Goal: Information Seeking & Learning: Check status

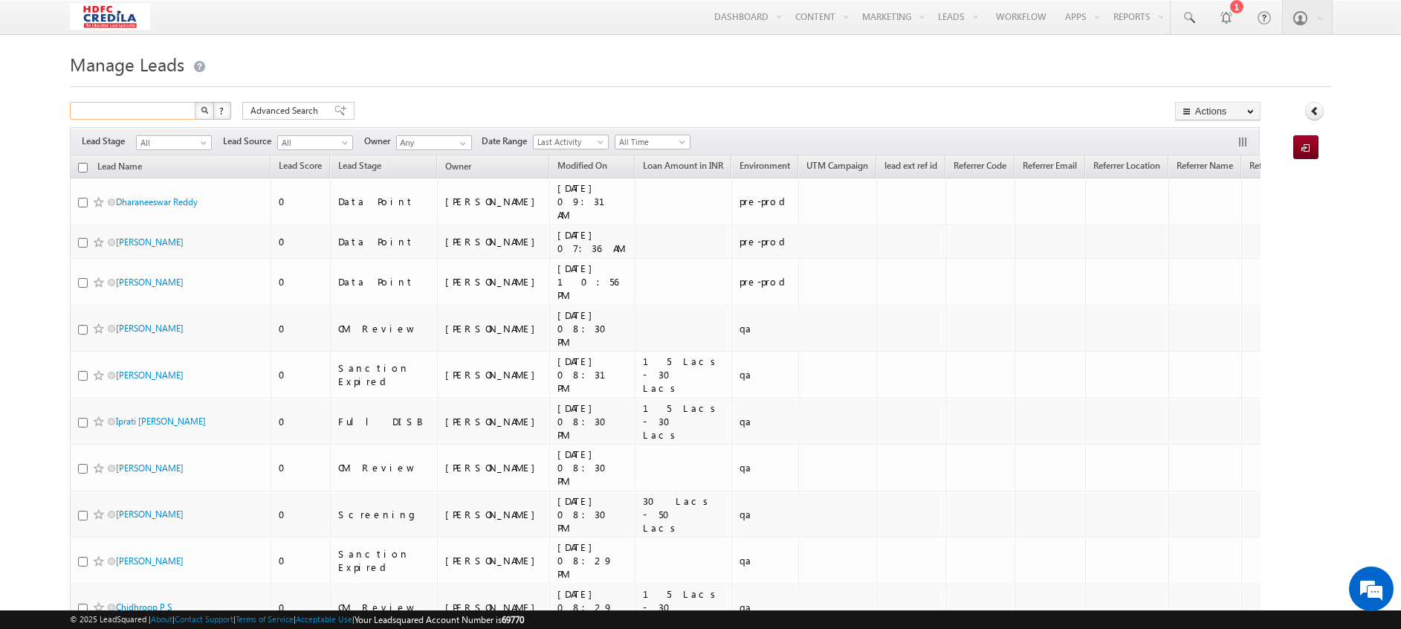
click at [132, 114] on input "text" at bounding box center [133, 111] width 127 height 18
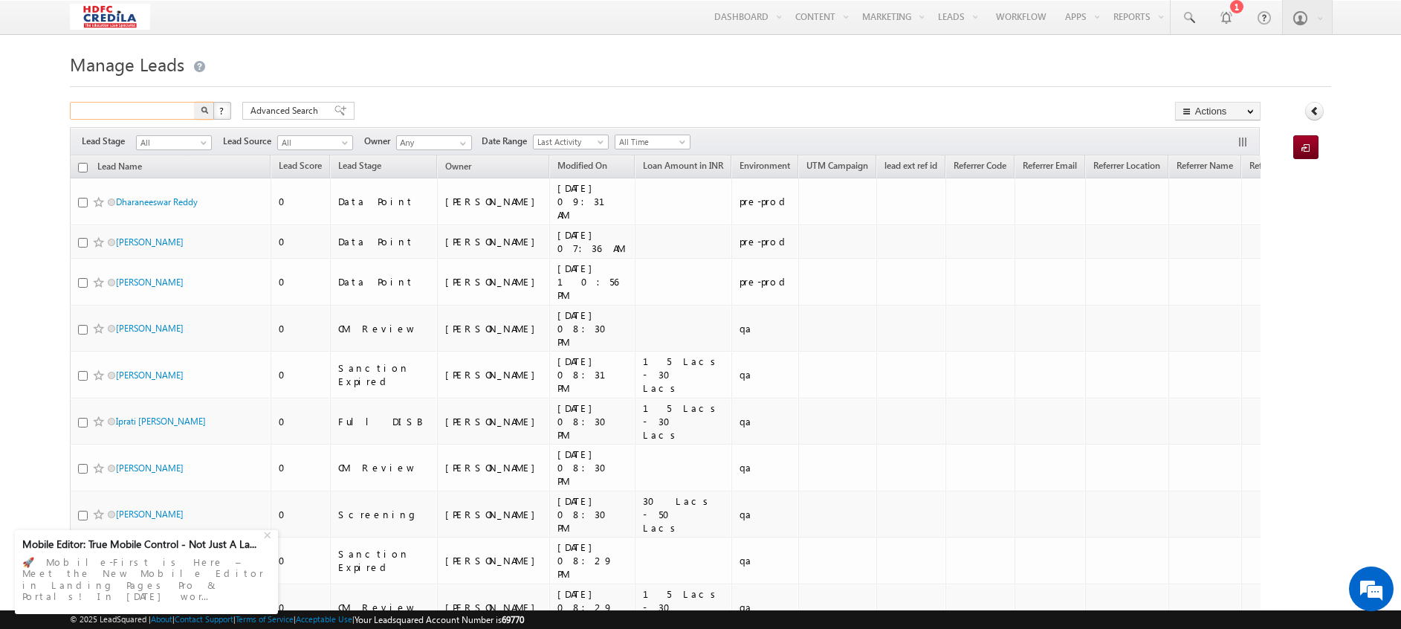
paste input "8272507448"
type input "8272507448"
click at [200, 110] on button "button" at bounding box center [204, 111] width 19 height 18
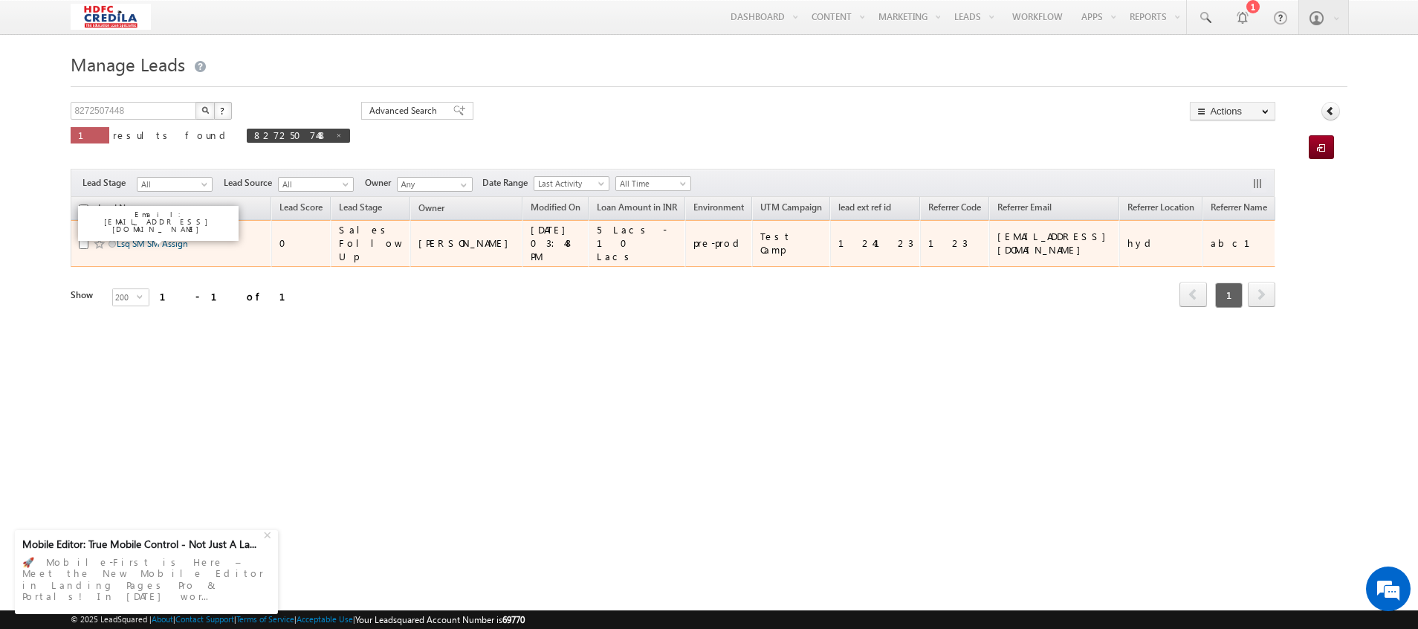
click at [146, 243] on link "Lsq SM SM Assign" at bounding box center [152, 243] width 71 height 11
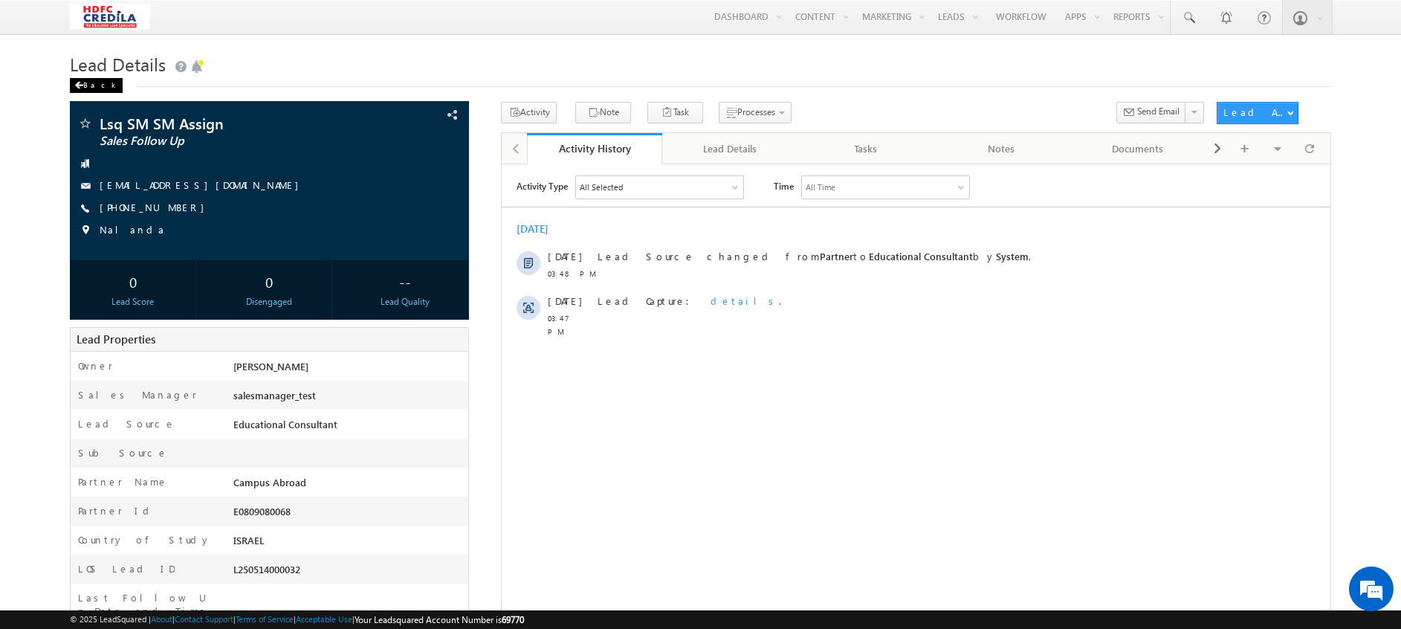
click at [83, 87] on div "Back" at bounding box center [96, 85] width 53 height 15
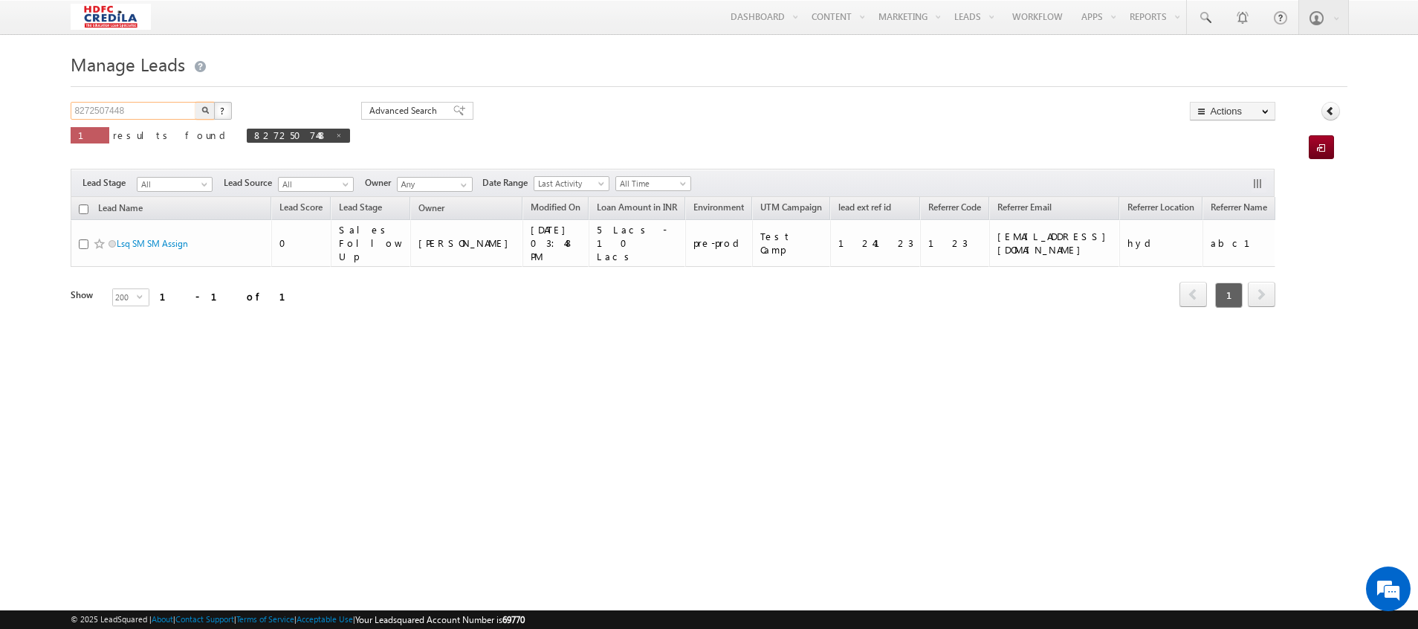
click at [141, 112] on input "8272507448" at bounding box center [134, 111] width 127 height 18
type input "8"
paste input "8272507441"
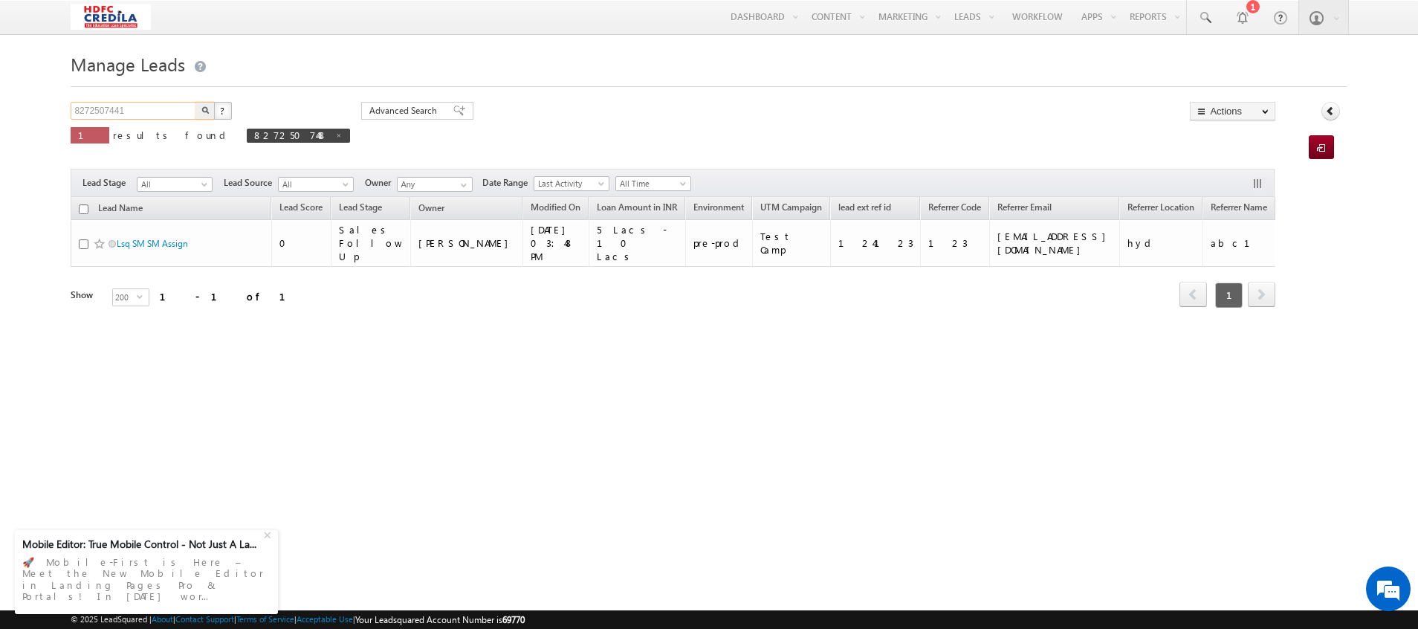
type input "8272507441"
click at [204, 111] on img "button" at bounding box center [204, 109] width 7 height 7
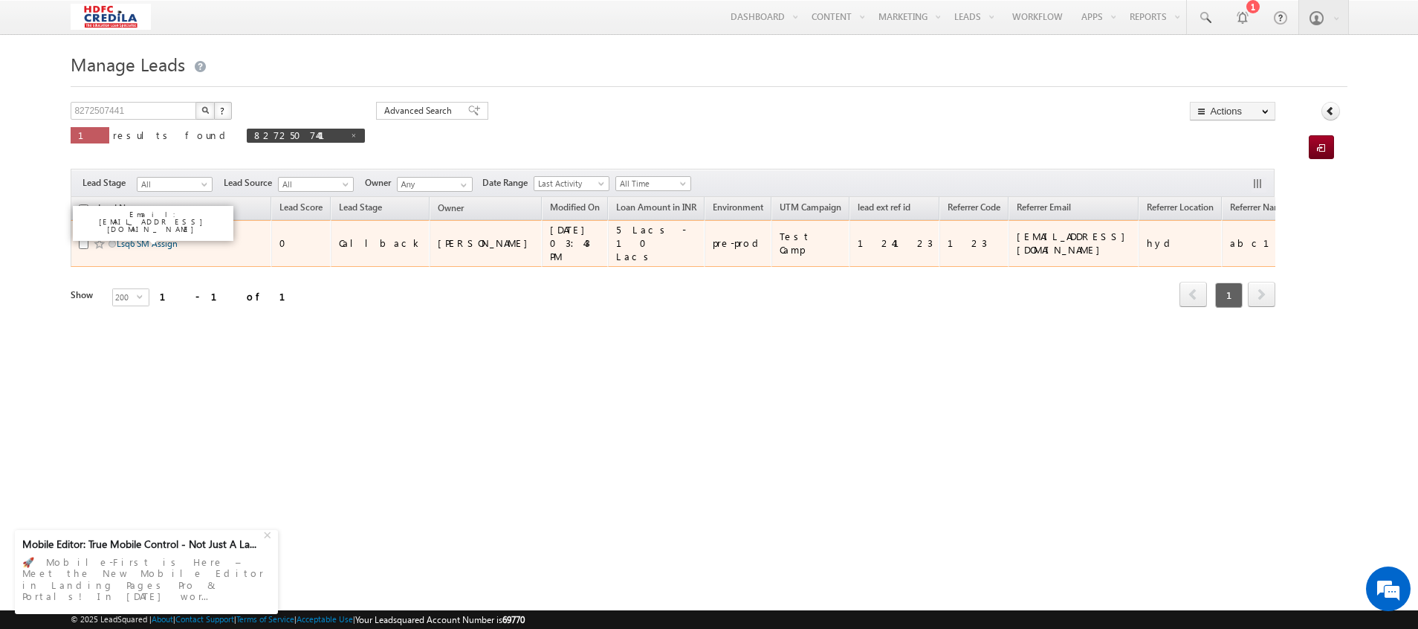
click at [156, 240] on link "Lsq6 SM Assign" at bounding box center [147, 243] width 61 height 11
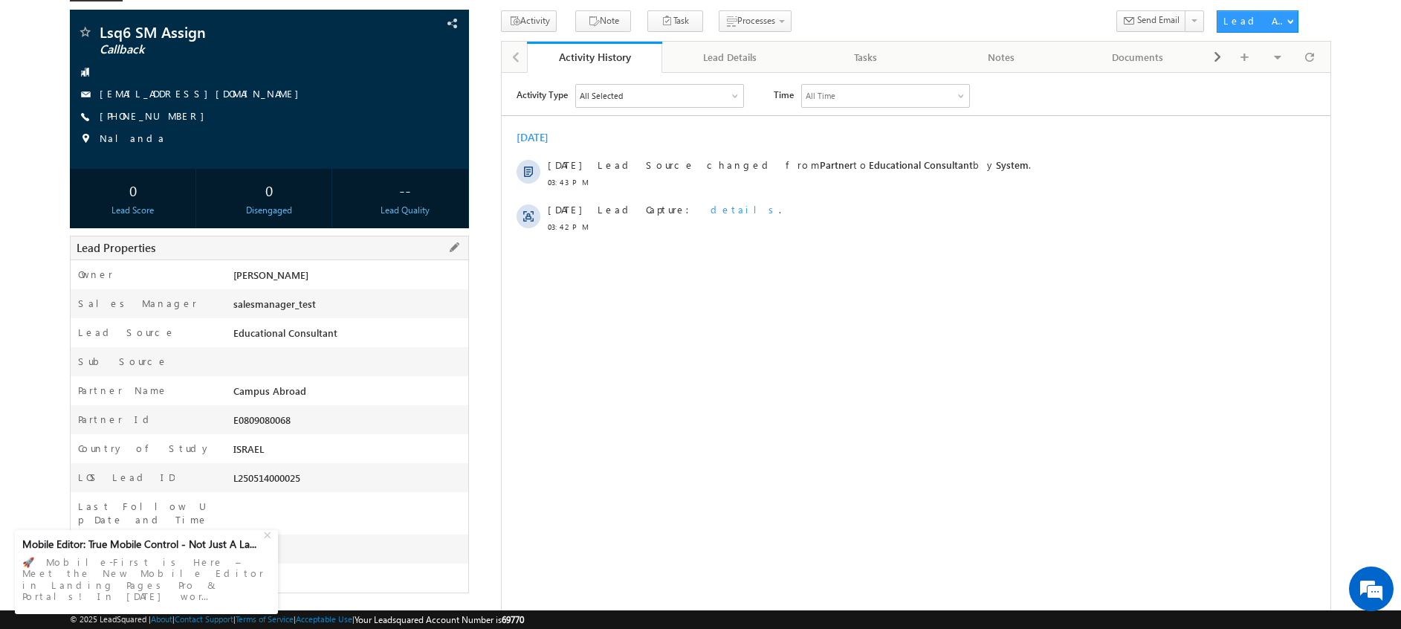
scroll to position [93, 0]
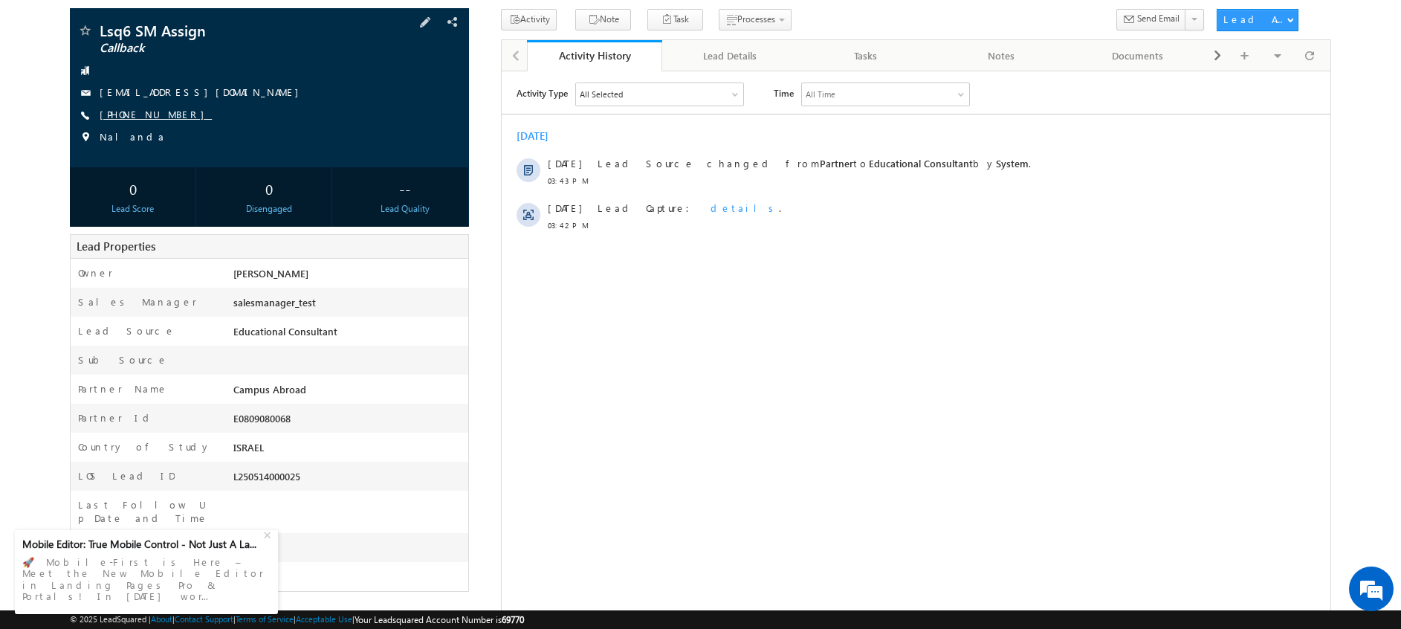
click at [147, 113] on link "+91-8272507441" at bounding box center [156, 114] width 112 height 13
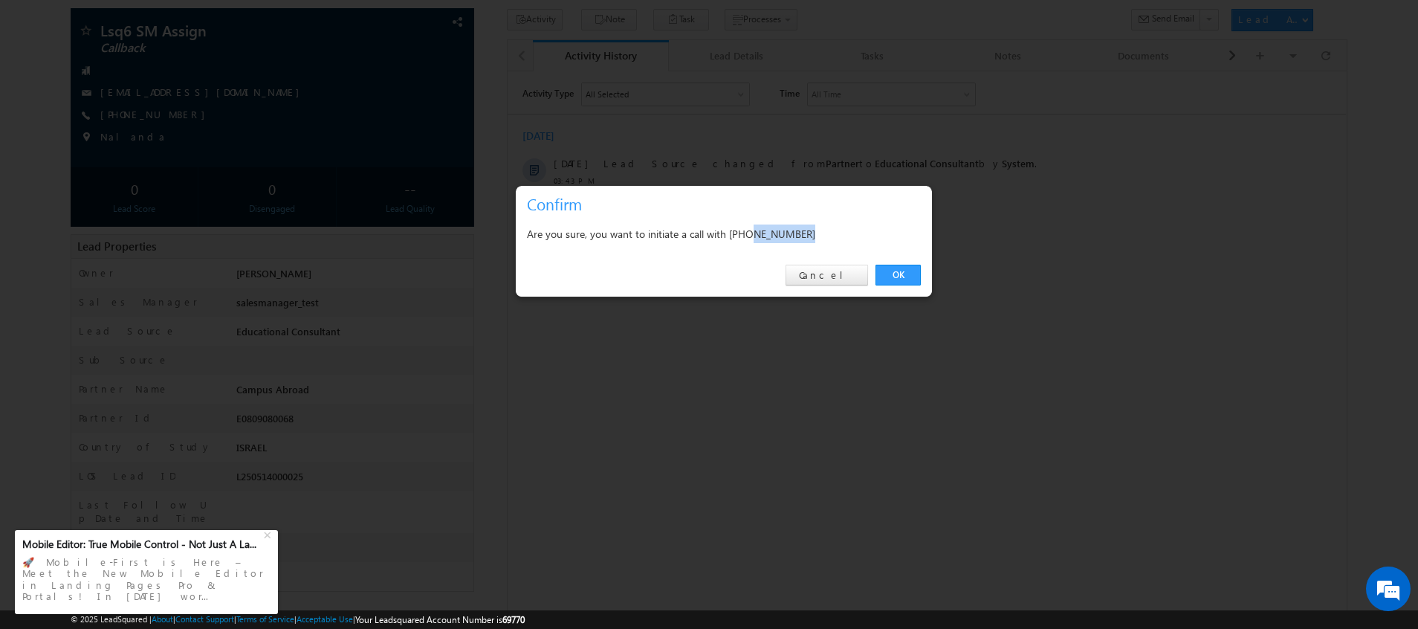
drag, startPoint x: 754, startPoint y: 232, endPoint x: 864, endPoint y: 230, distance: 110.8
click at [864, 230] on div "Are you sure, you want to initiate a call with +91-8272507441" at bounding box center [724, 233] width 394 height 19
copy div "8272507441"
click at [828, 276] on link "Cancel" at bounding box center [827, 275] width 83 height 21
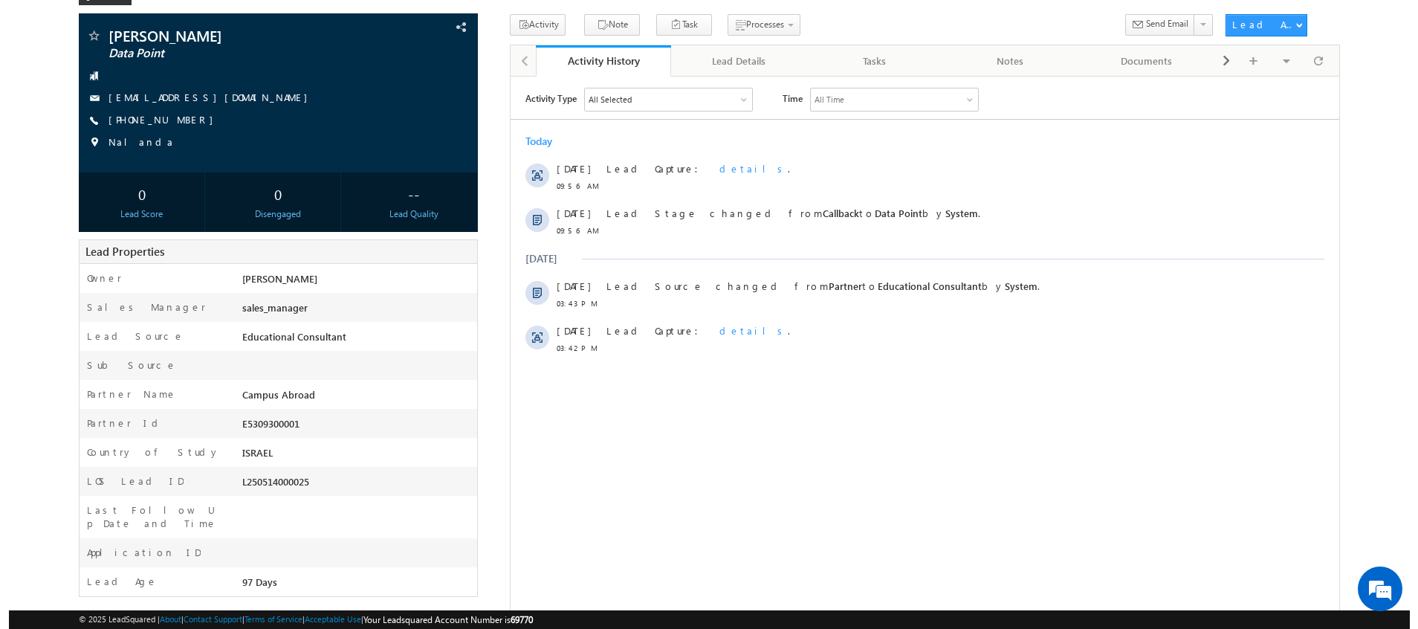
scroll to position [93, 0]
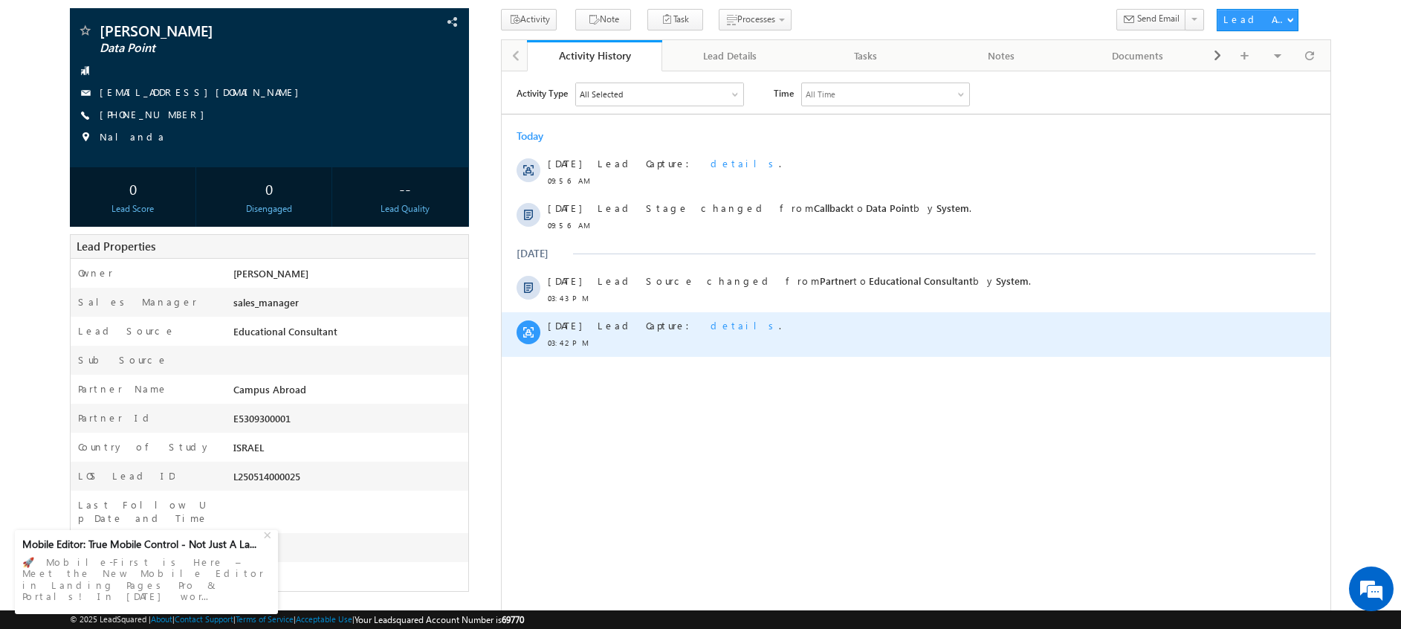
click at [711, 323] on span "details" at bounding box center [745, 324] width 68 height 13
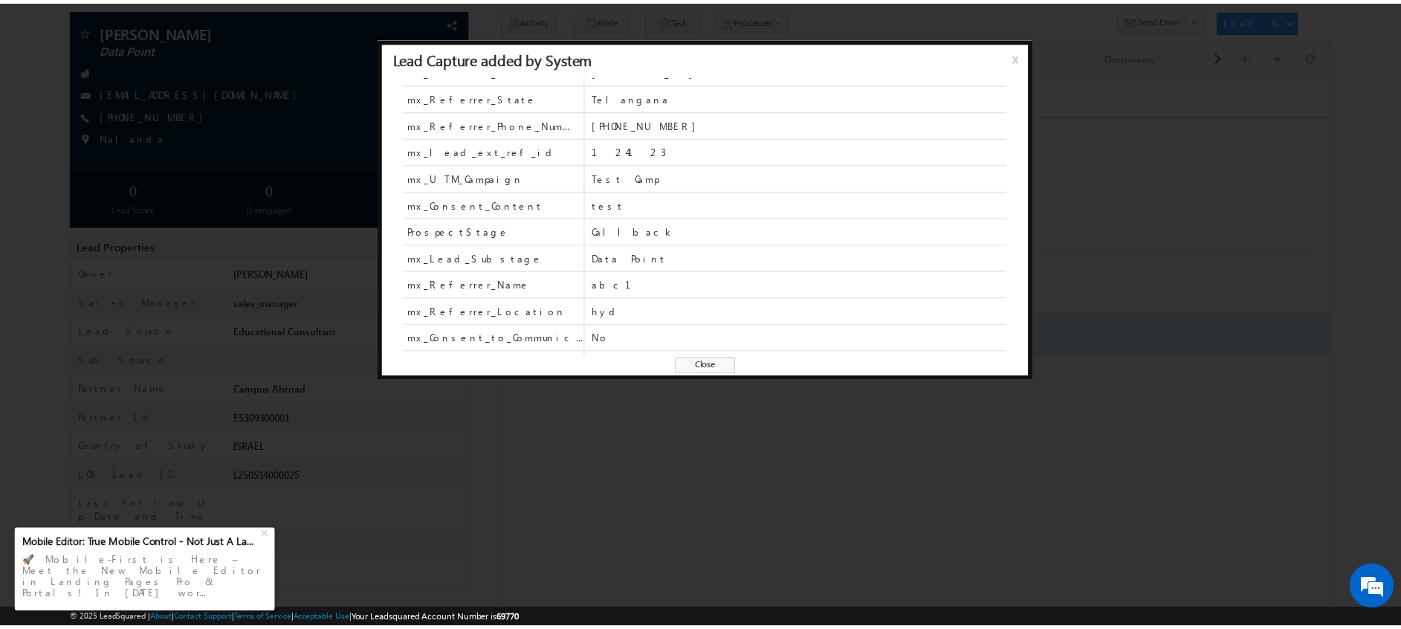
scroll to position [546, 0]
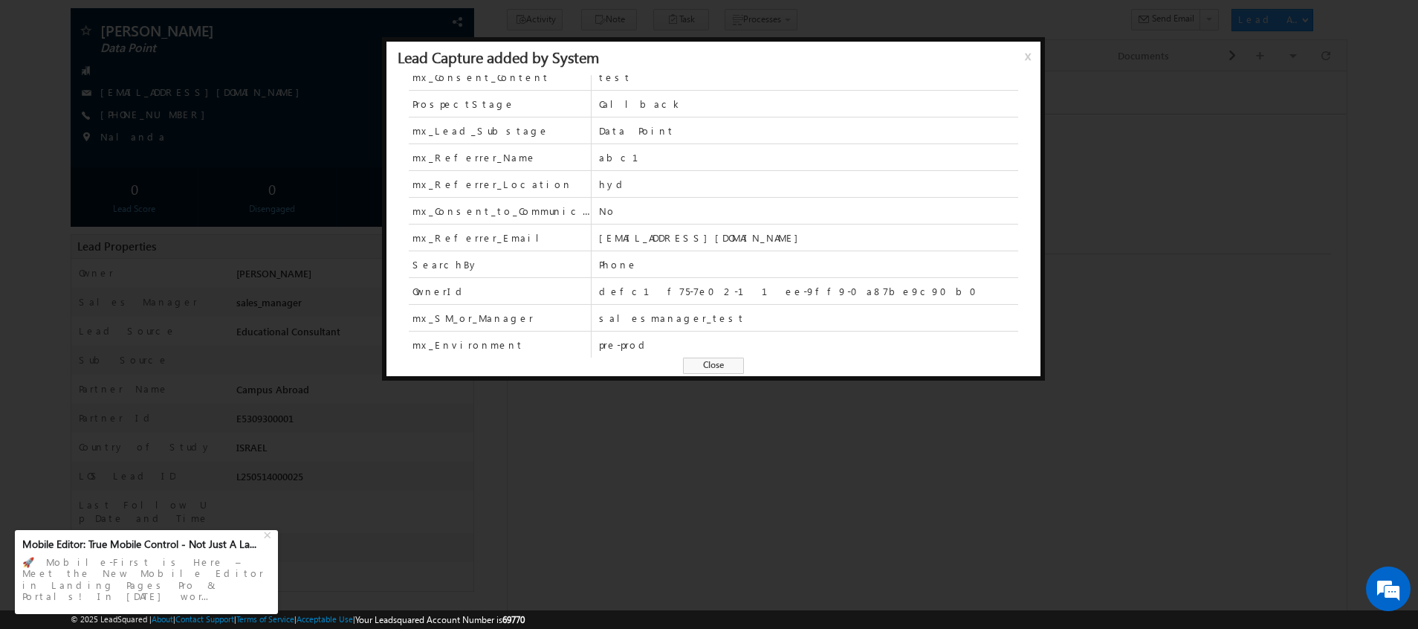
click at [703, 366] on span "Close" at bounding box center [713, 366] width 61 height 16
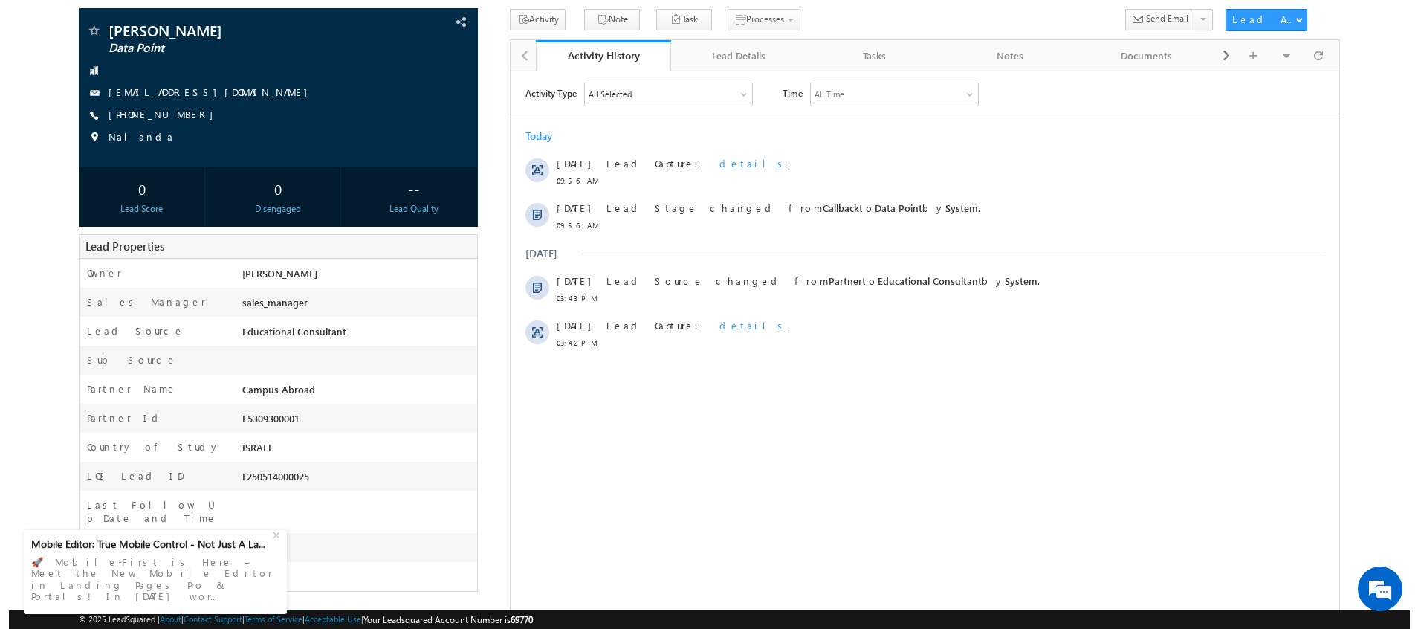
scroll to position [0, 0]
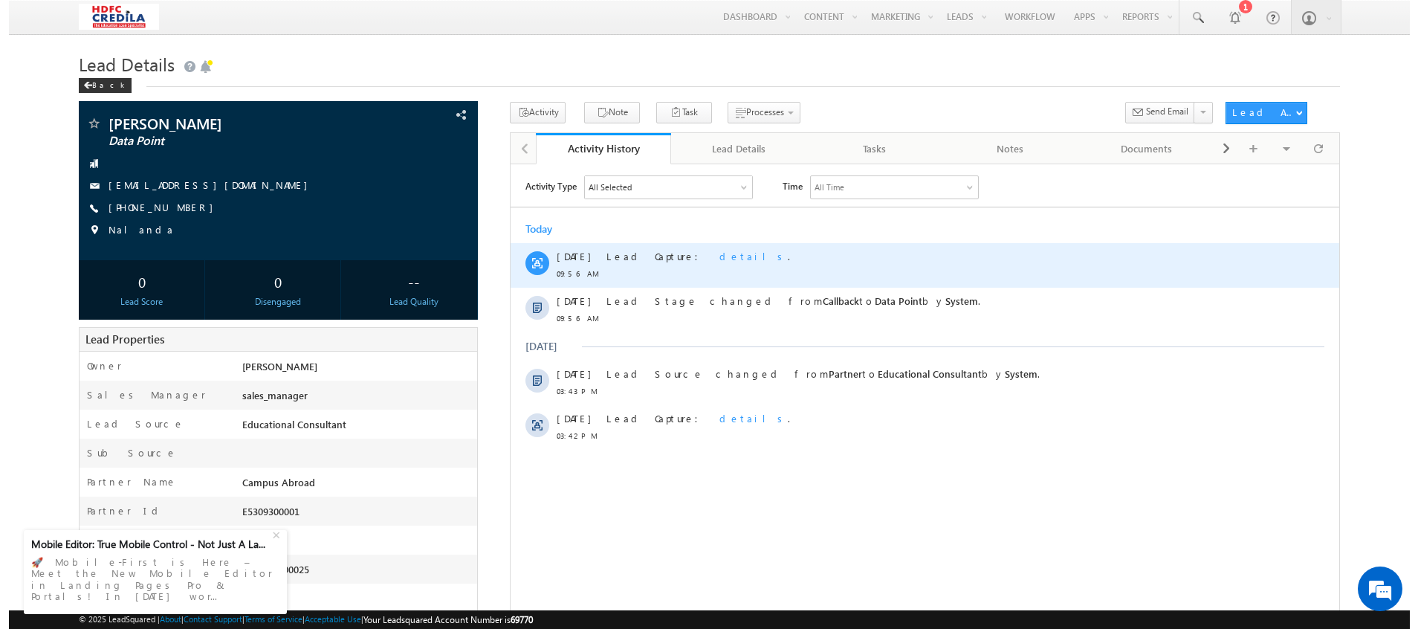
click at [719, 254] on span "details" at bounding box center [753, 255] width 68 height 13
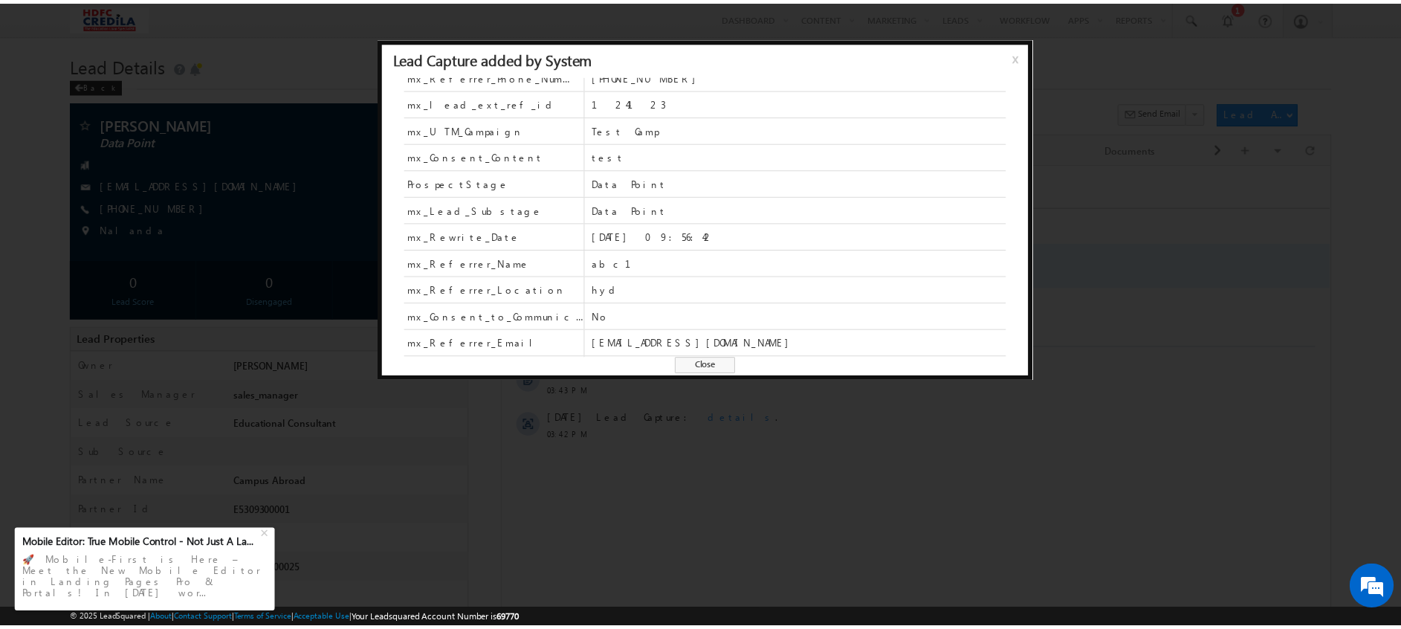
scroll to position [415, 0]
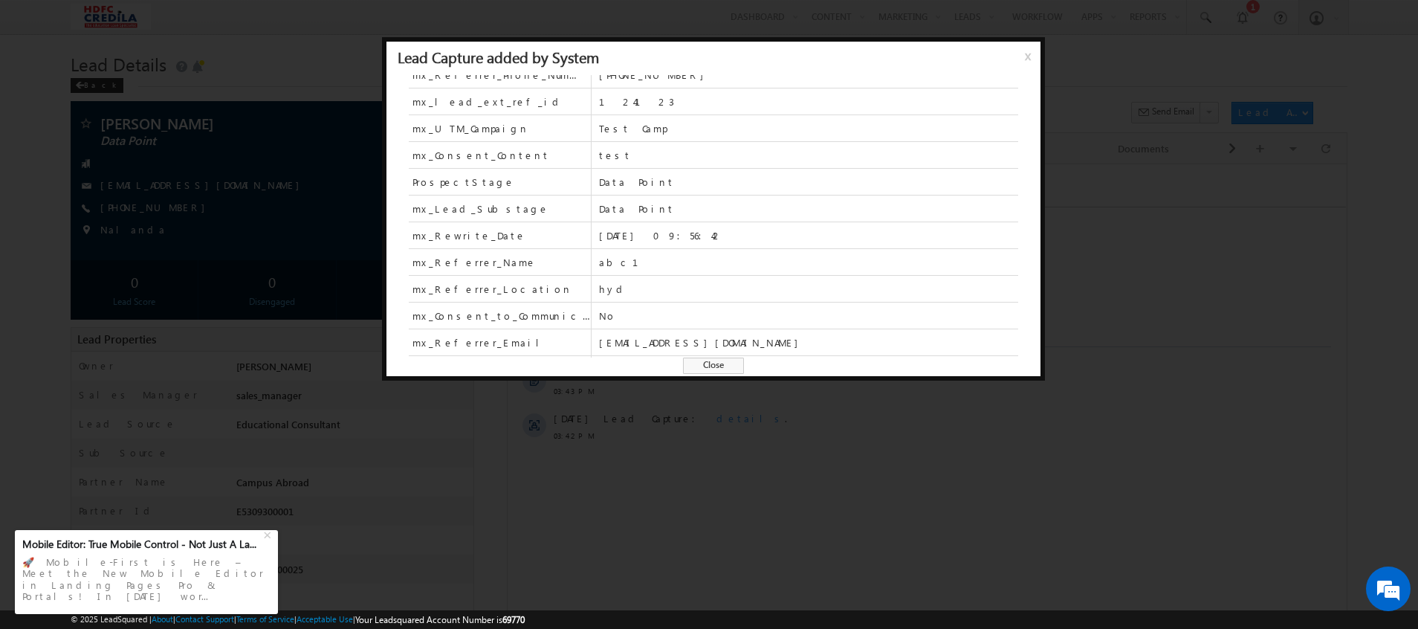
click at [1026, 62] on span "x" at bounding box center [1031, 61] width 12 height 27
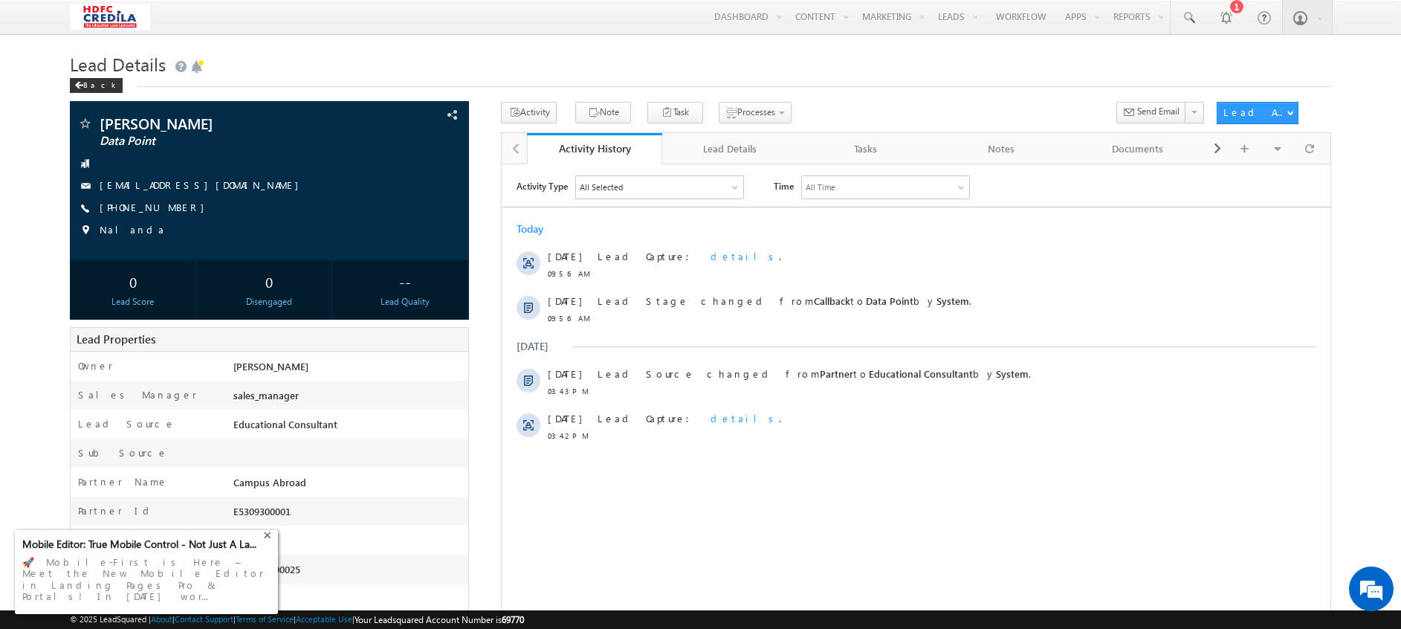
click at [270, 543] on div "+" at bounding box center [269, 534] width 18 height 18
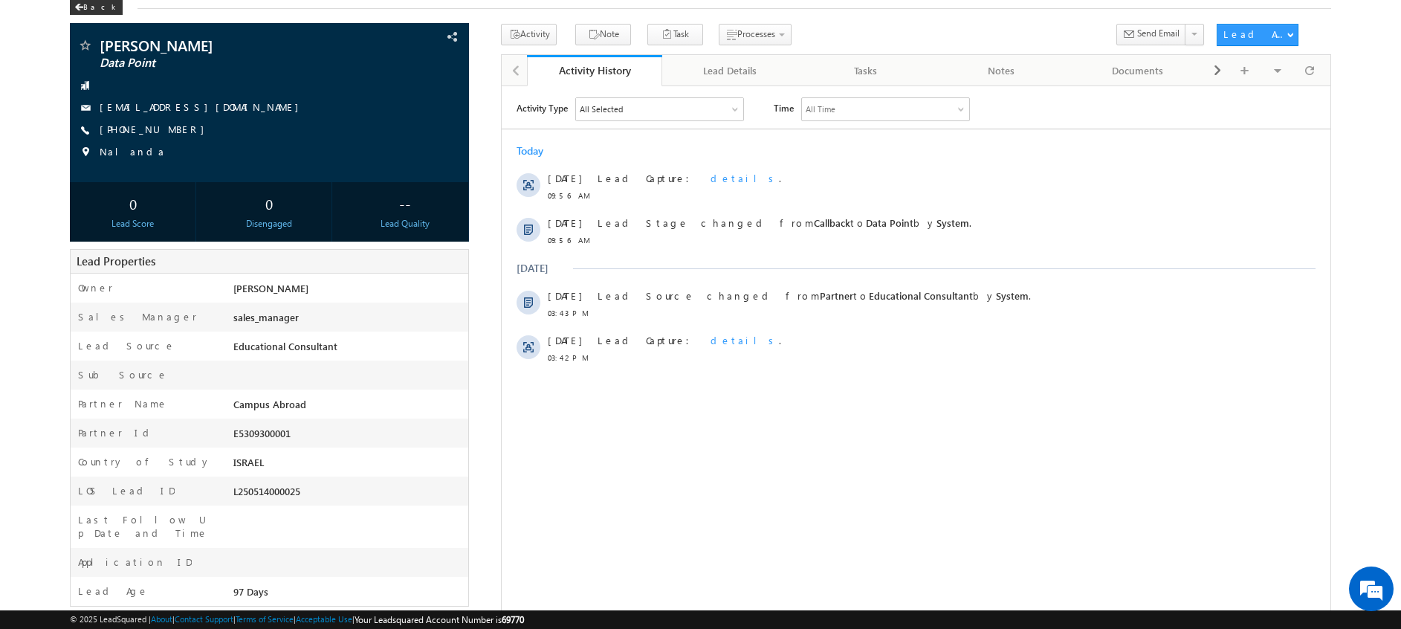
scroll to position [176, 0]
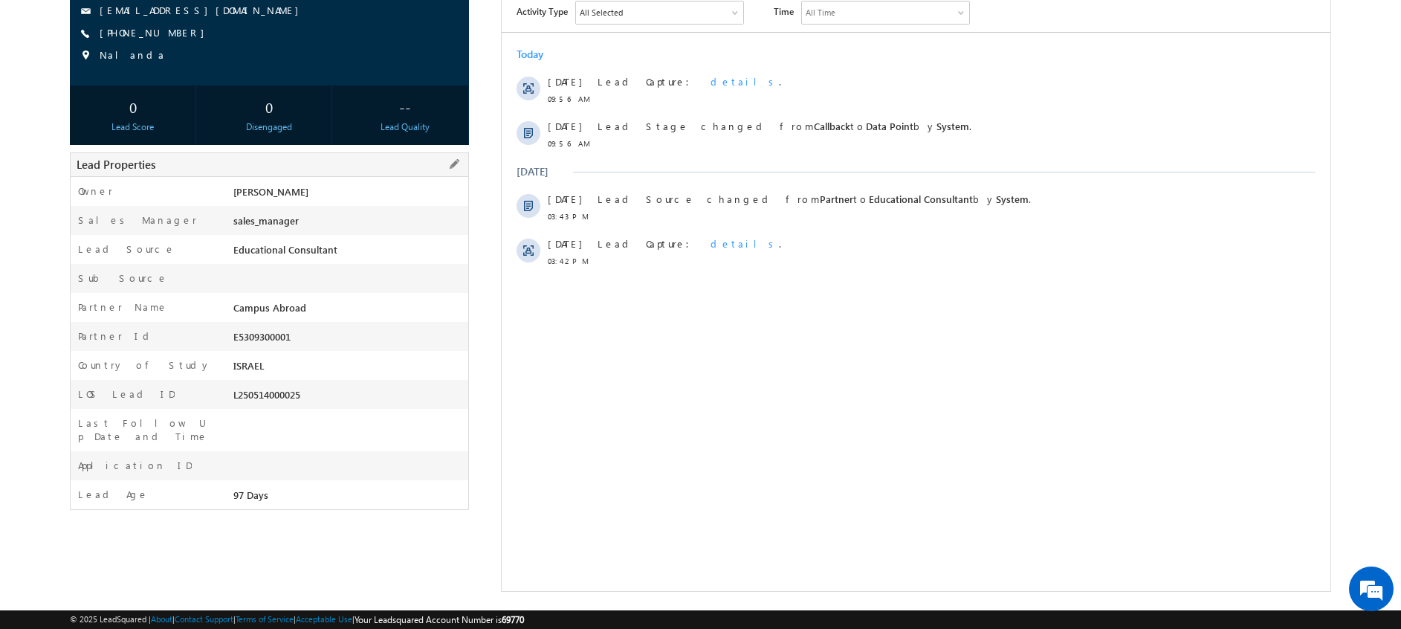
drag, startPoint x: 276, startPoint y: 487, endPoint x: 224, endPoint y: 484, distance: 52.1
click at [224, 484] on div "Lead Age 97 Days" at bounding box center [270, 494] width 398 height 29
click at [806, 365] on div "Activity Type All Selected Select All Email Activities 18 Email Bounced Email L…" at bounding box center [916, 187] width 829 height 372
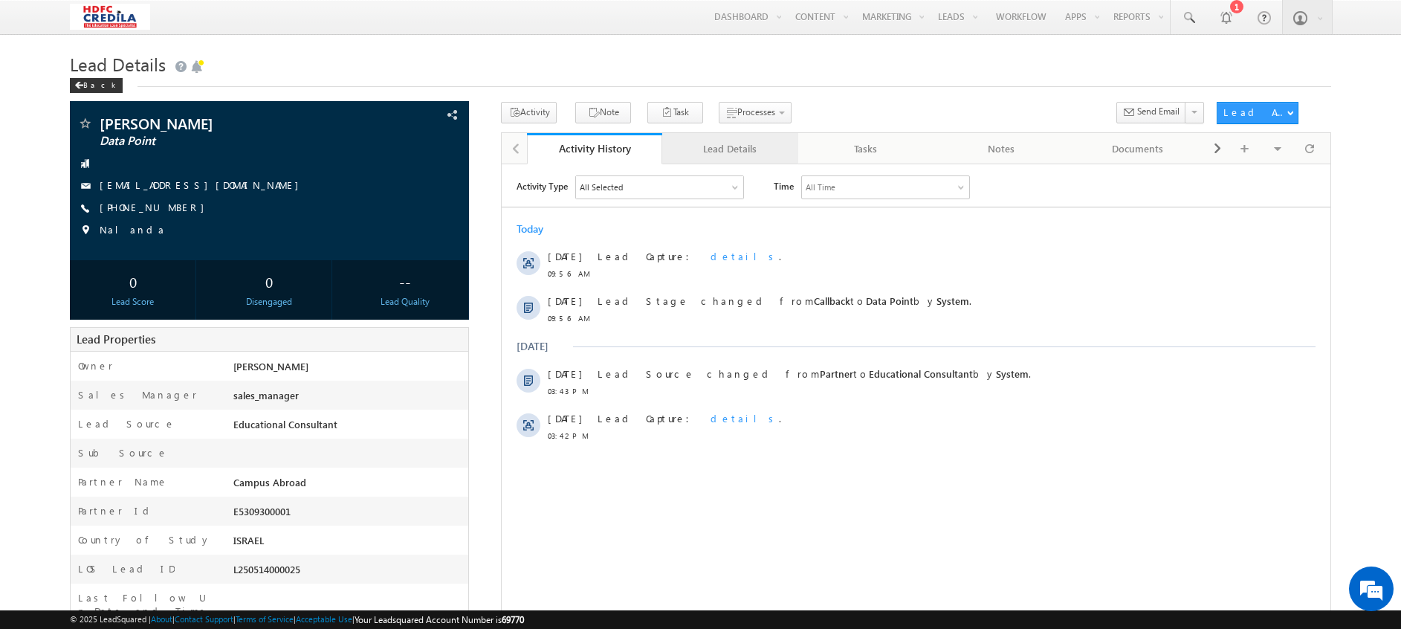
click at [730, 149] on div "Lead Details" at bounding box center [729, 149] width 111 height 18
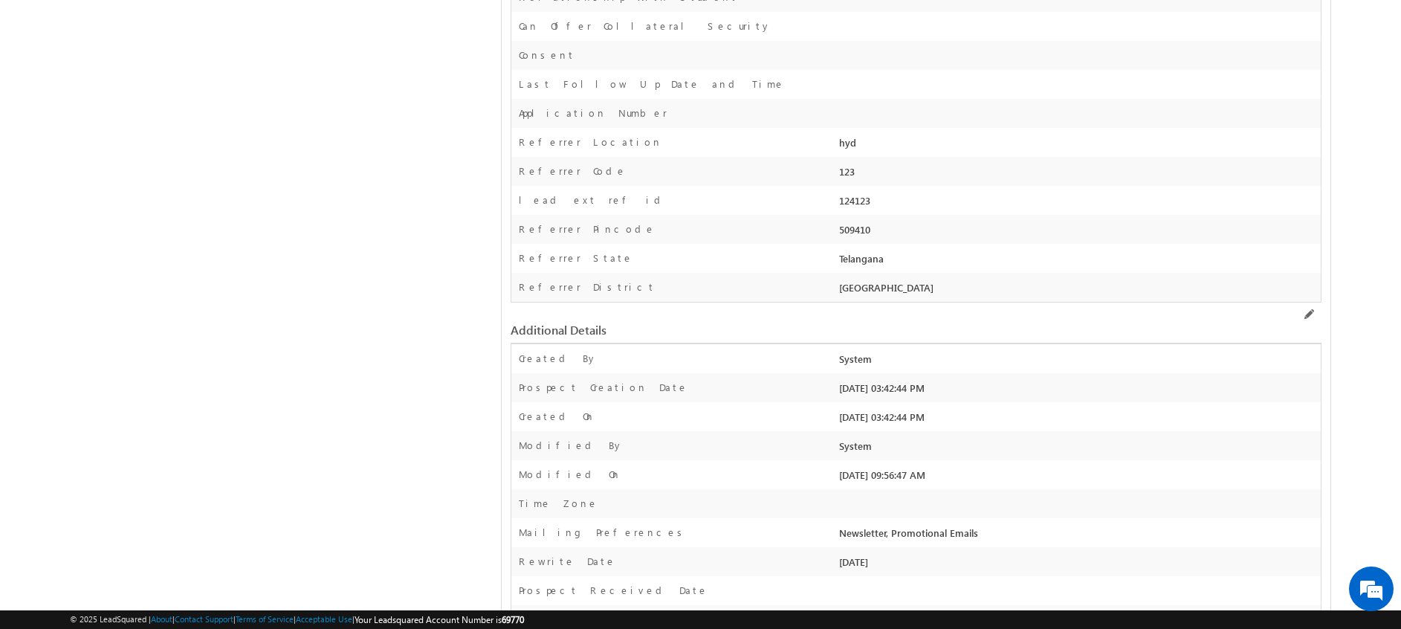
scroll to position [1206, 0]
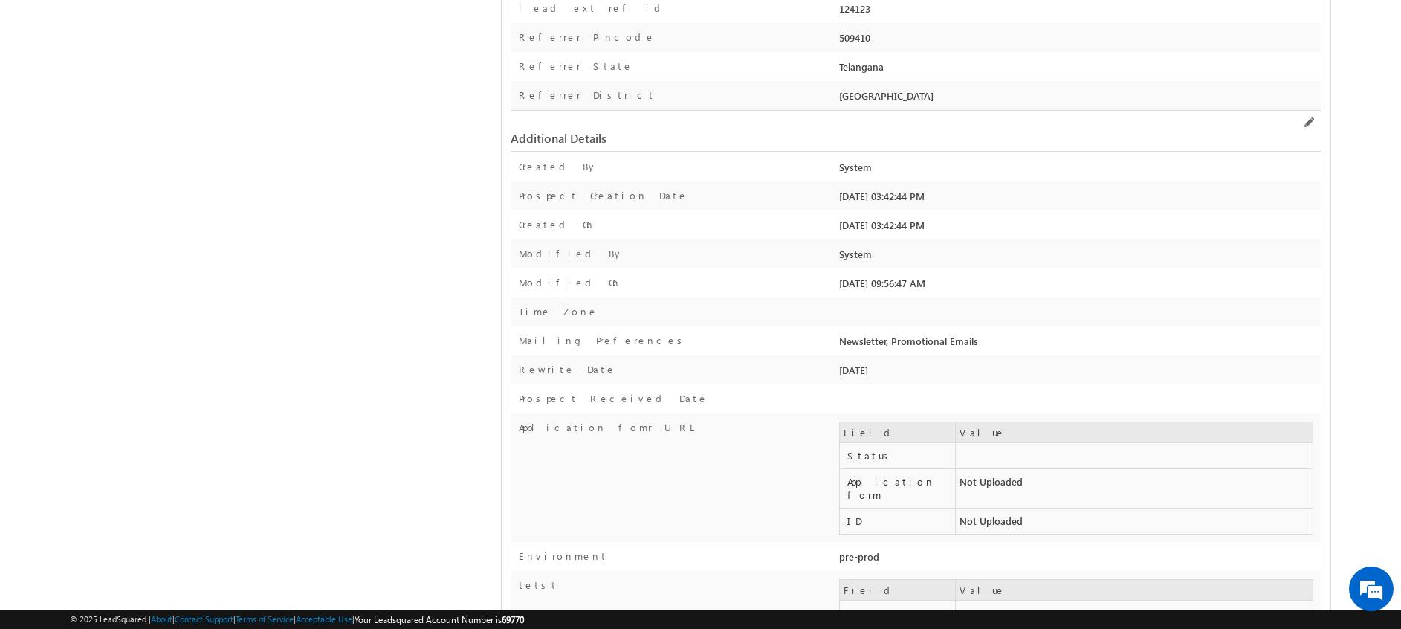
drag, startPoint x: 917, startPoint y: 366, endPoint x: 815, endPoint y: 371, distance: 102.7
click at [815, 371] on div "Rewrite Date [DATE]" at bounding box center [915, 369] width 809 height 29
drag, startPoint x: 815, startPoint y: 371, endPoint x: 750, endPoint y: 366, distance: 64.8
click at [750, 366] on div "Rewrite Date" at bounding box center [672, 374] width 323 height 22
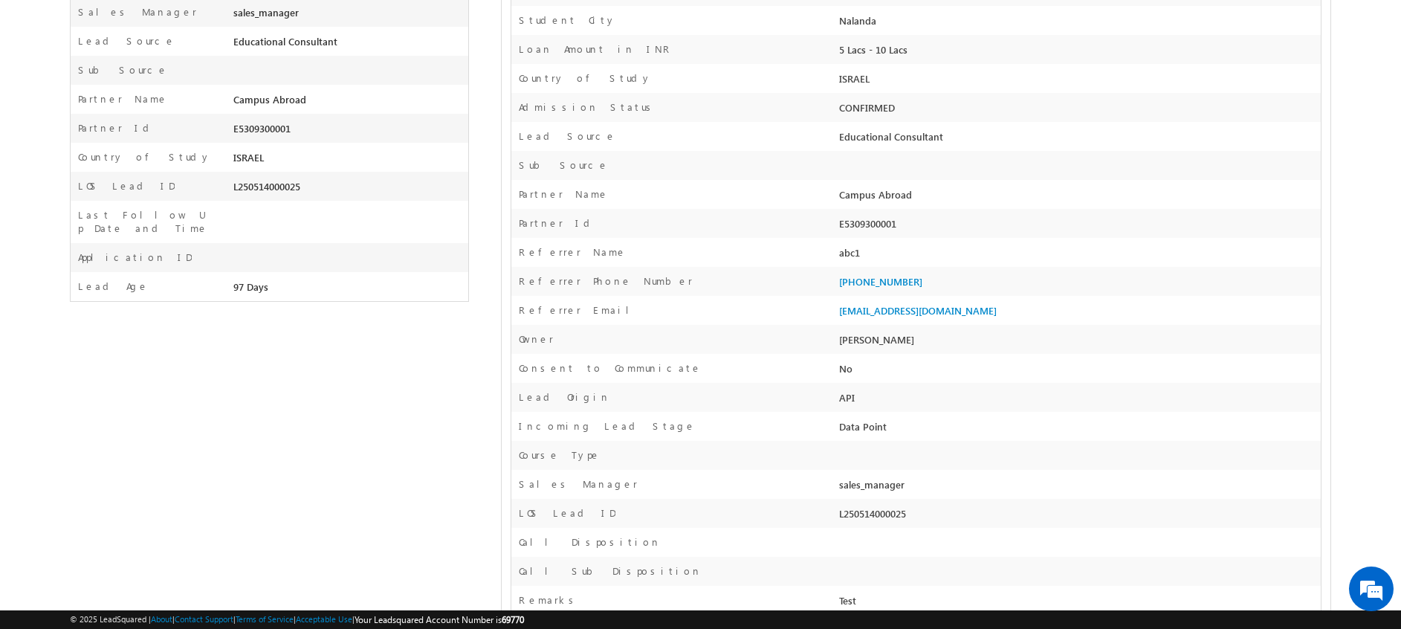
scroll to position [0, 0]
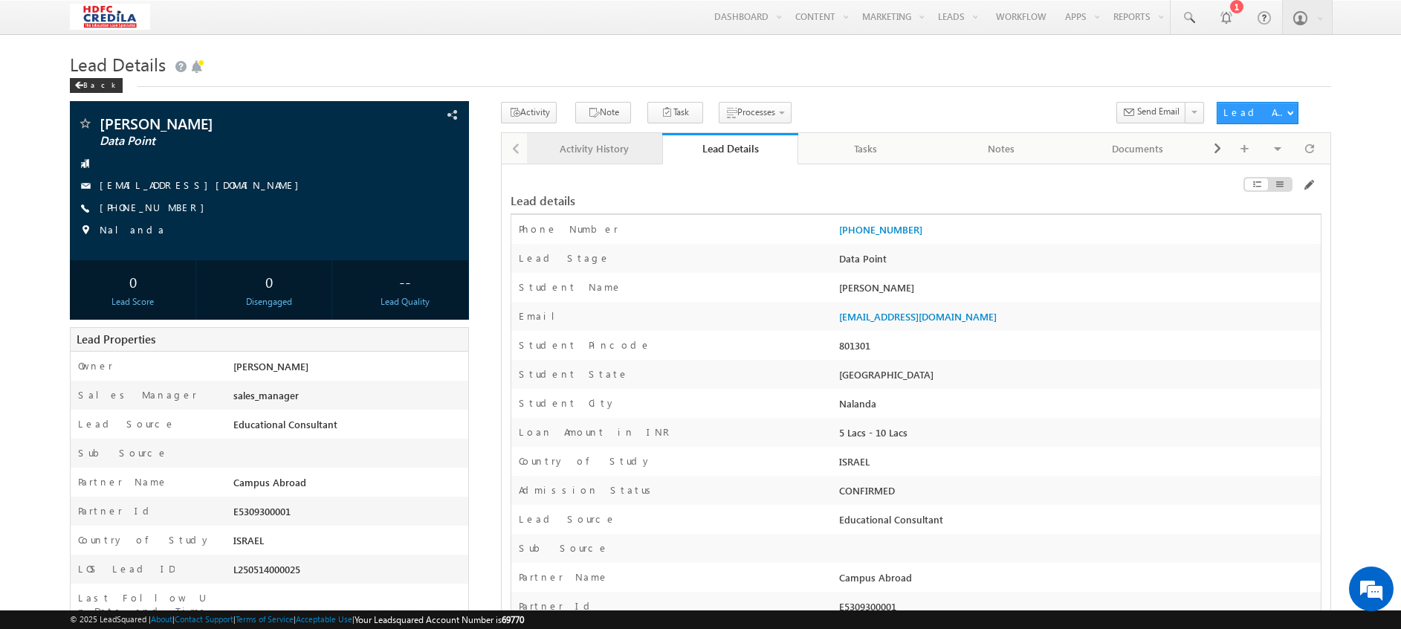
click at [589, 148] on div "Activity History" at bounding box center [594, 149] width 111 height 18
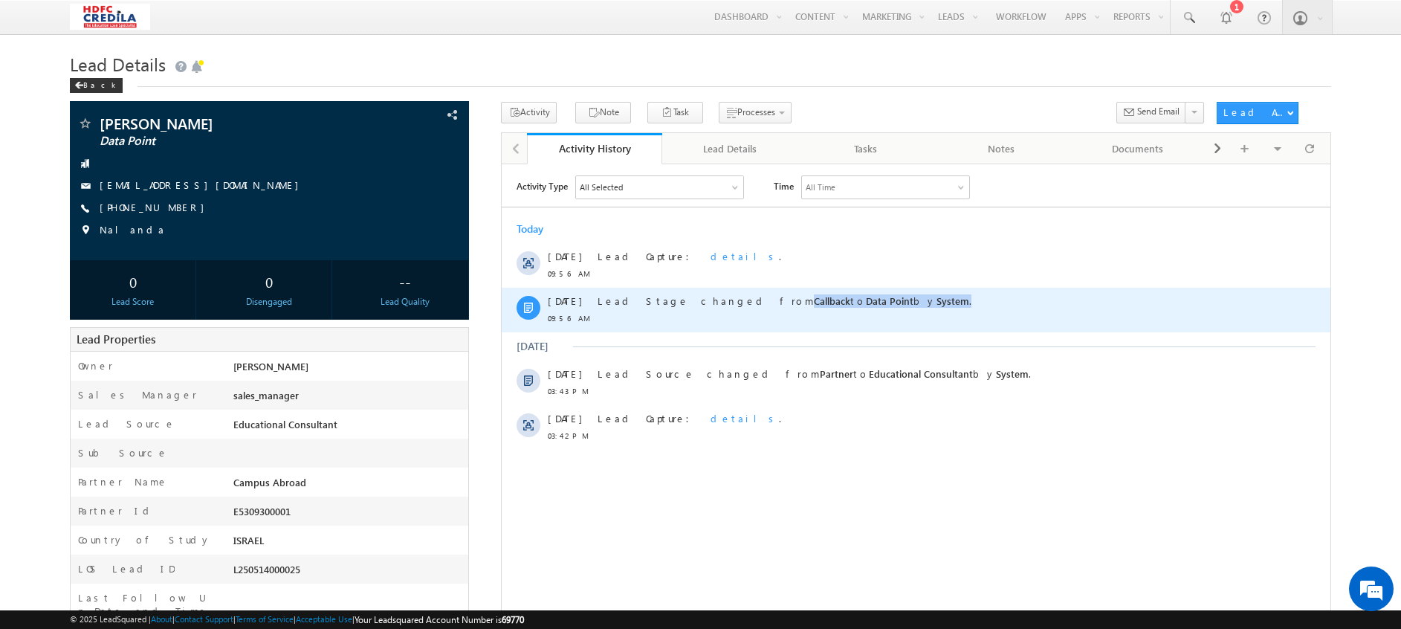
drag, startPoint x: 708, startPoint y: 299, endPoint x: 928, endPoint y: 306, distance: 220.1
click at [928, 306] on div "Lead Stage changed from Callback to Data Point by System ." at bounding box center [923, 300] width 651 height 13
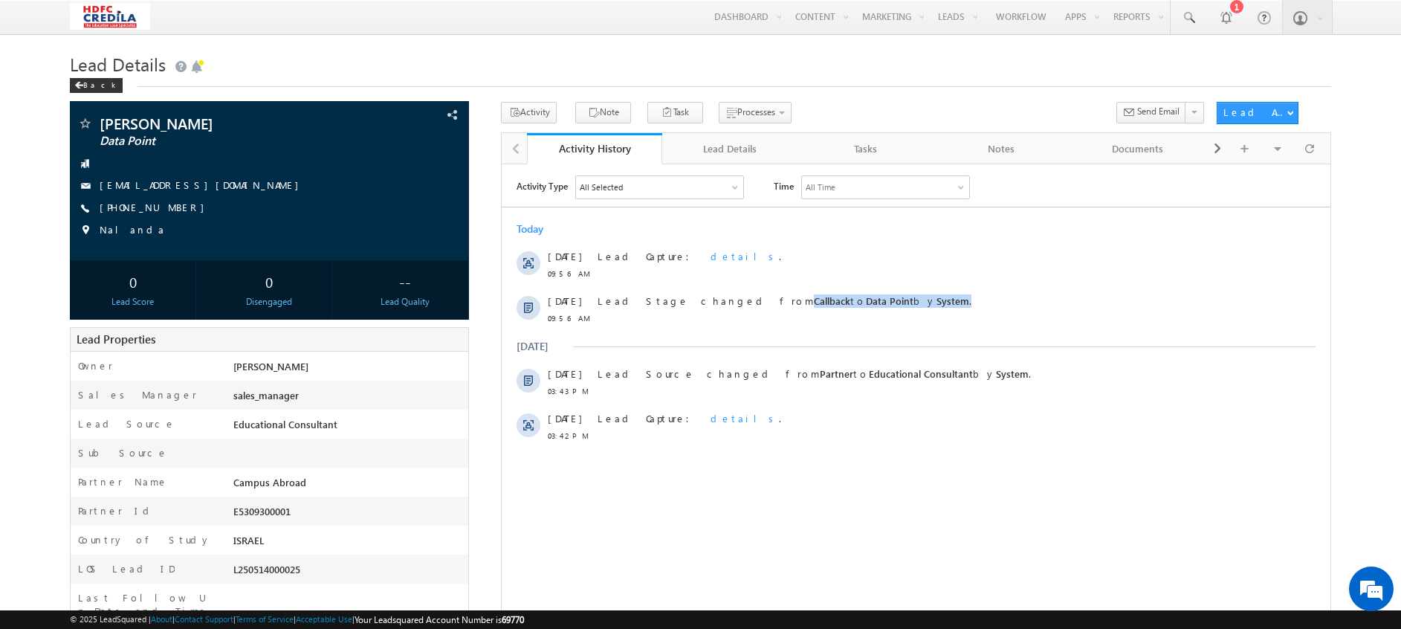
scroll to position [176, 0]
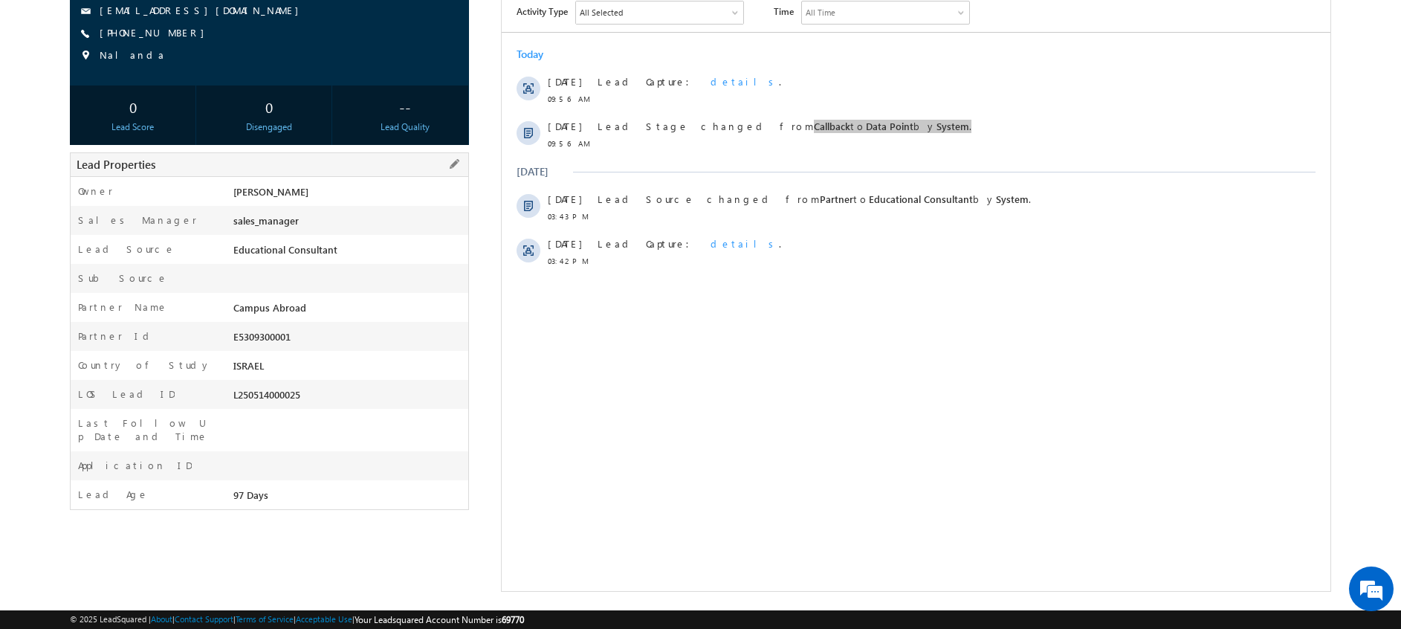
click at [278, 392] on div "L250514000025" at bounding box center [349, 397] width 239 height 21
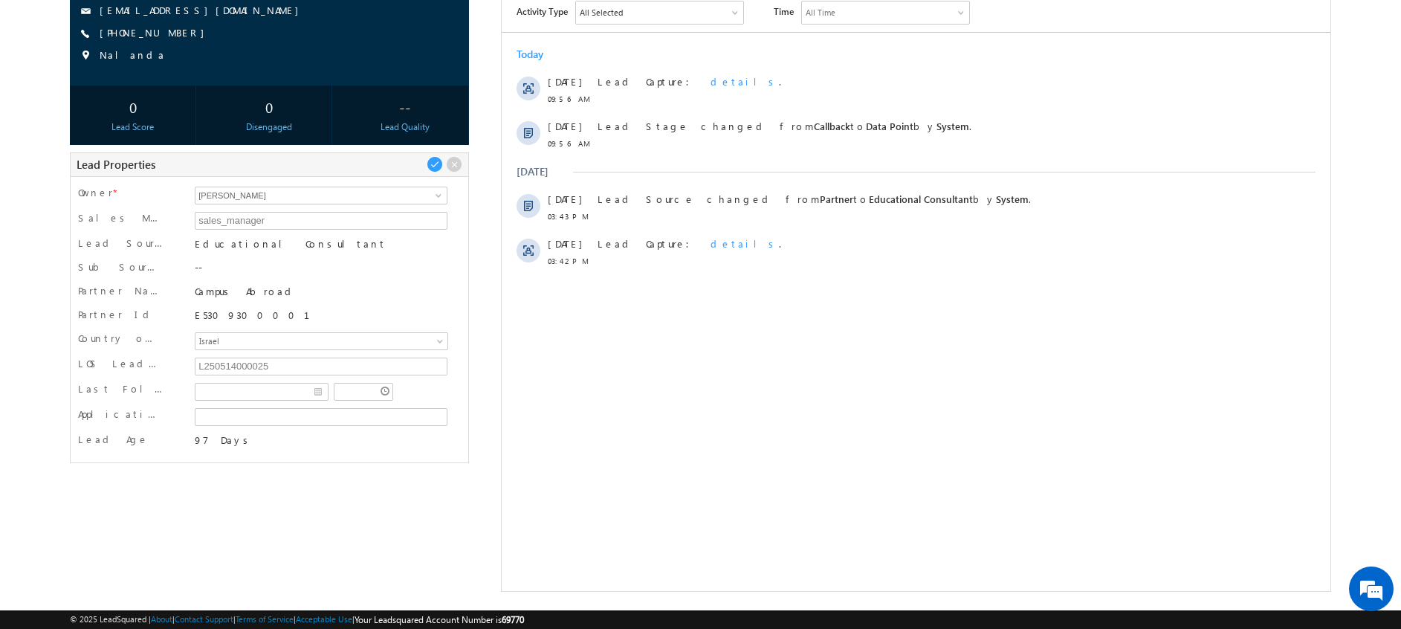
scroll to position [0, 0]
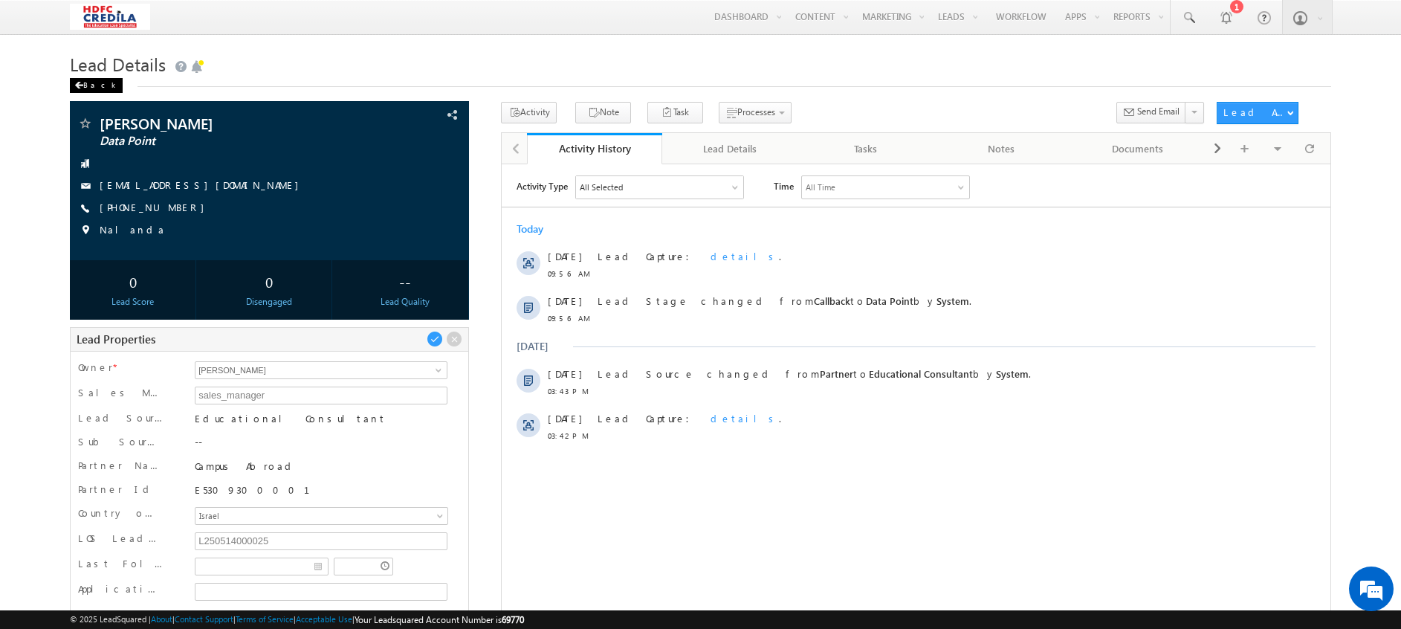
click at [82, 88] on span at bounding box center [78, 85] width 9 height 7
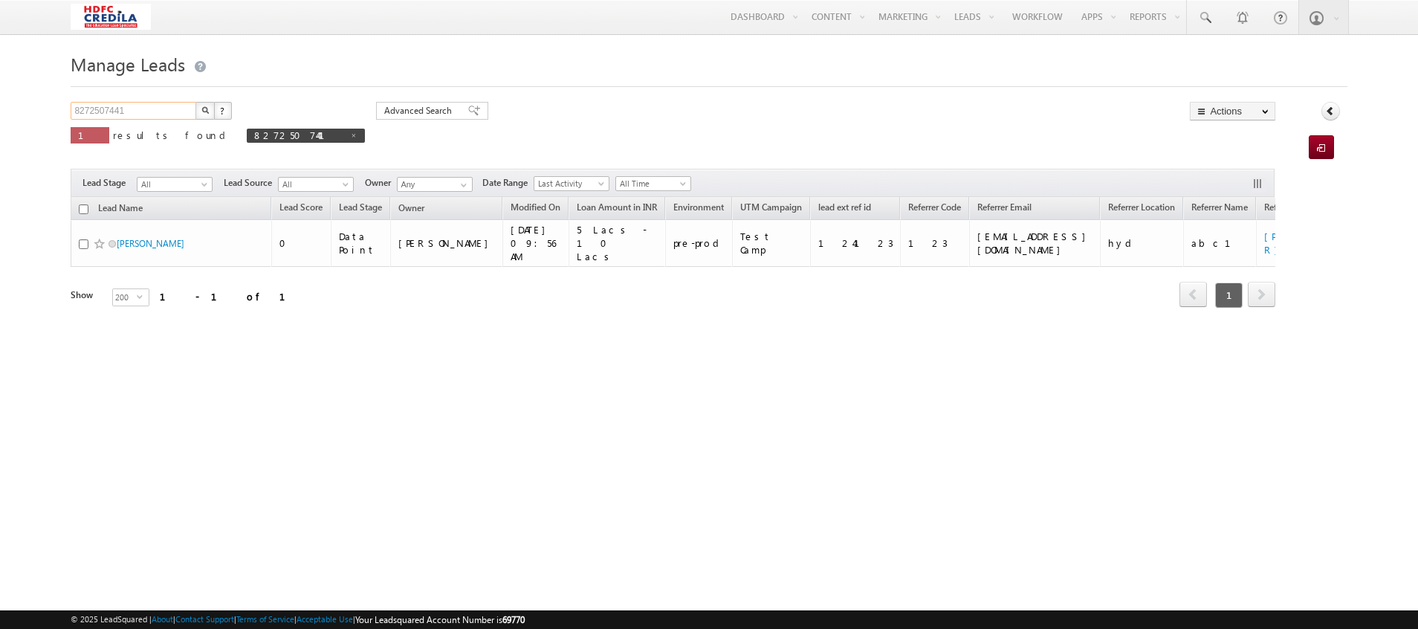
click at [146, 106] on input "8272507441" at bounding box center [134, 111] width 127 height 18
type input "8"
paste input "9000003115"
type input "9000003115"
click at [195, 102] on button "button" at bounding box center [204, 111] width 19 height 18
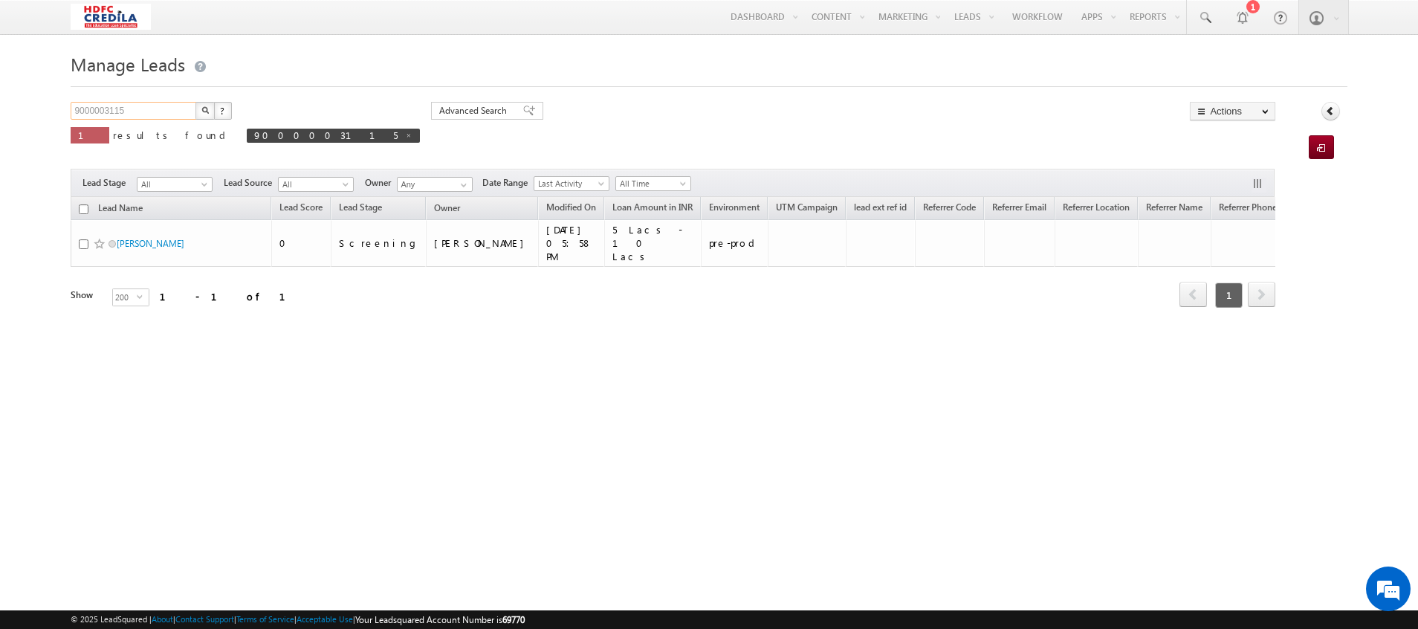
click at [159, 105] on input "9000003115" at bounding box center [134, 111] width 127 height 18
type input "9"
paste input "9000003115"
click at [195, 102] on button "button" at bounding box center [204, 111] width 19 height 18
click at [146, 110] on input "9000003115" at bounding box center [134, 111] width 127 height 18
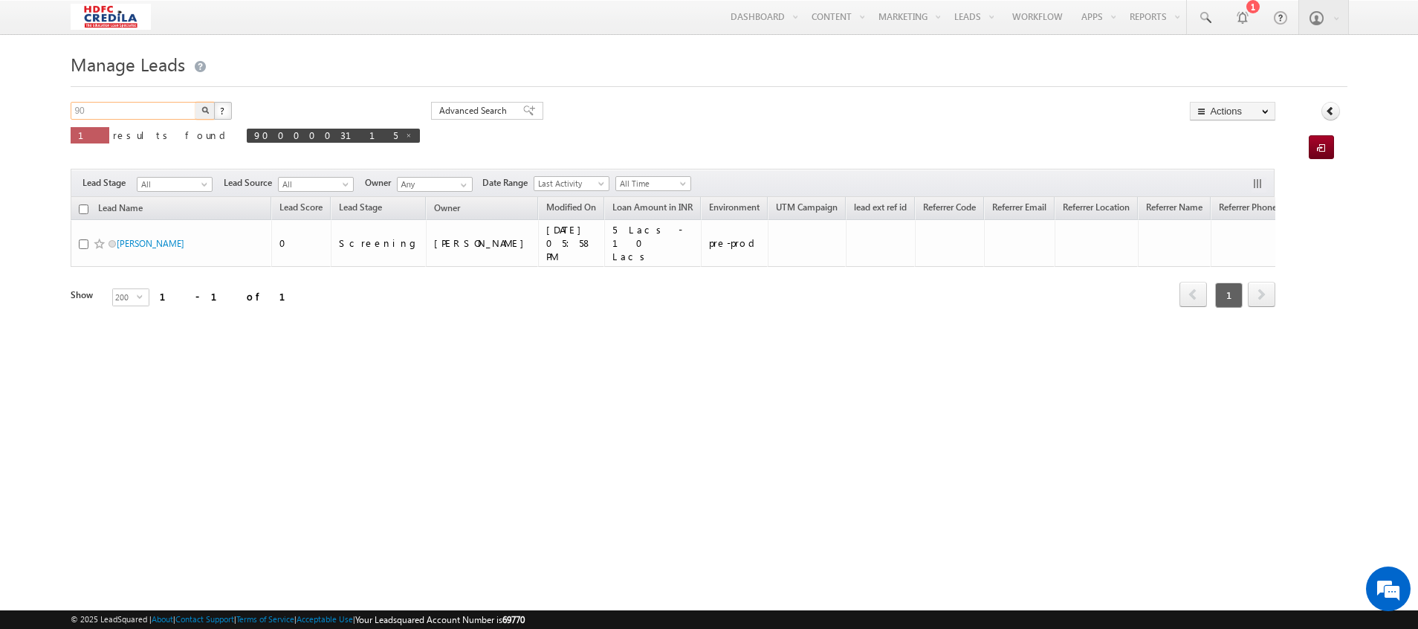
type input "9"
paste input "9000002885"
type input "9000002885"
click at [195, 102] on button "button" at bounding box center [204, 111] width 19 height 18
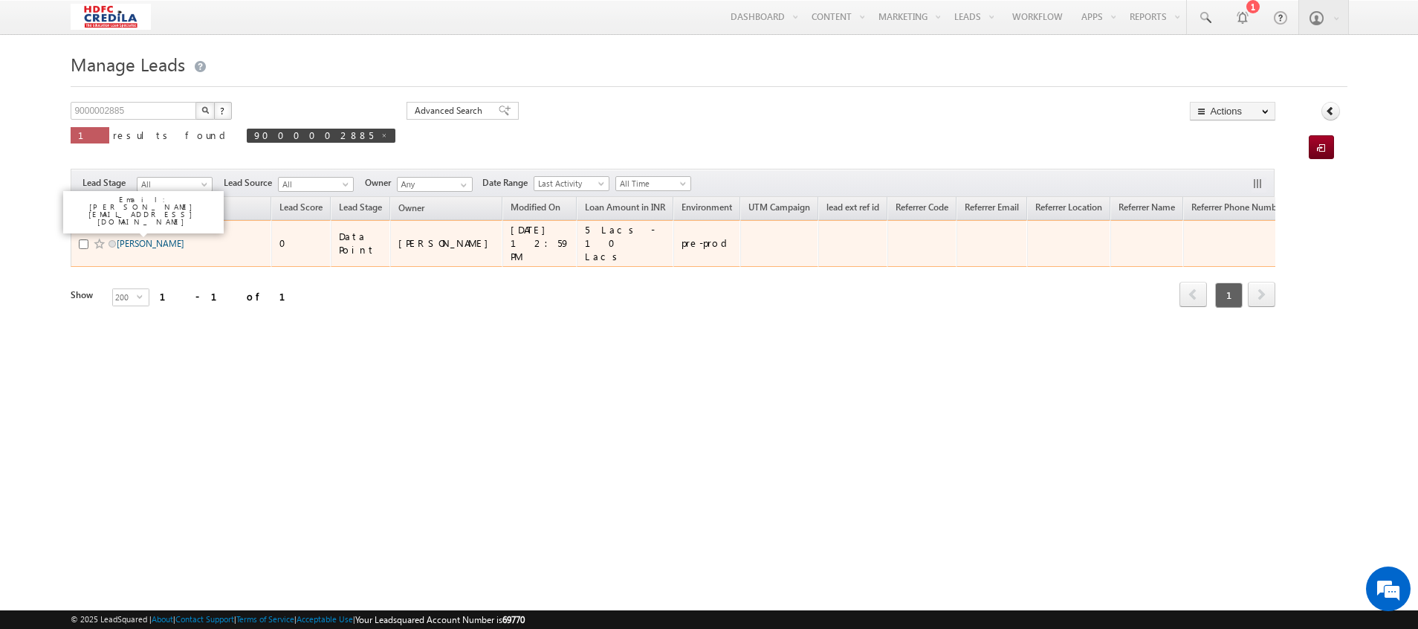
click at [138, 238] on link "Deepi Saxena" at bounding box center [151, 243] width 68 height 11
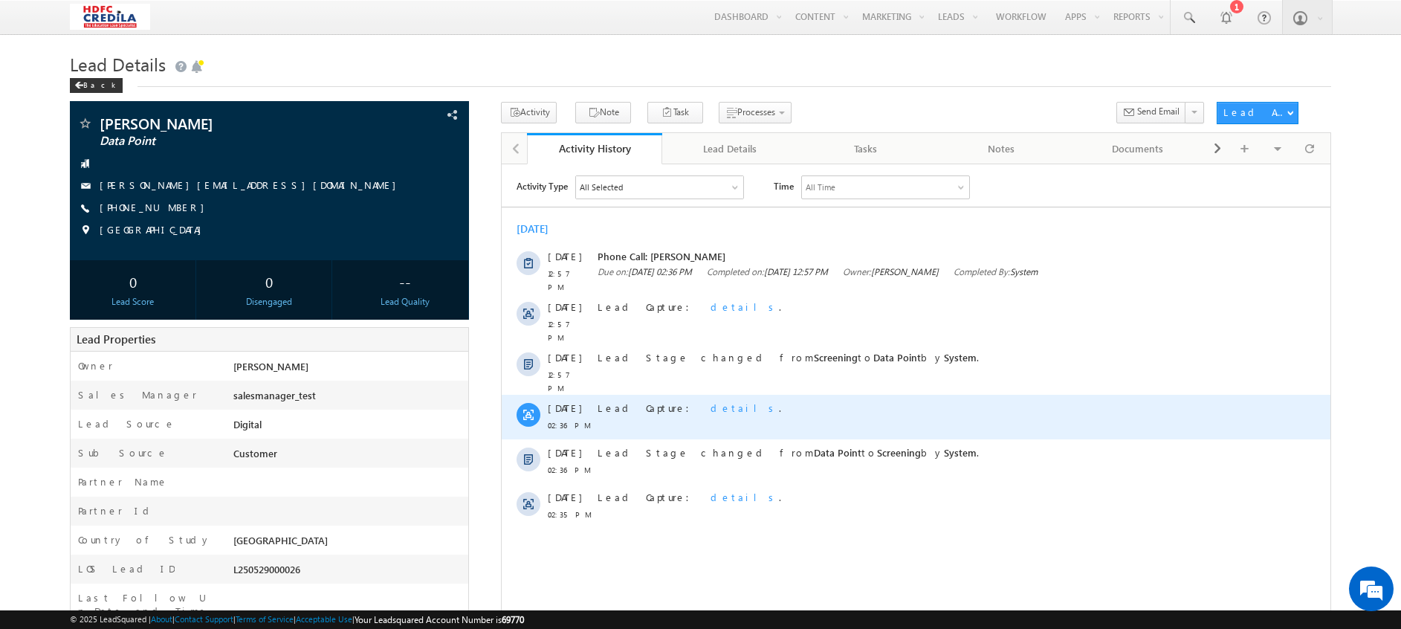
click at [711, 401] on span "details" at bounding box center [745, 407] width 68 height 13
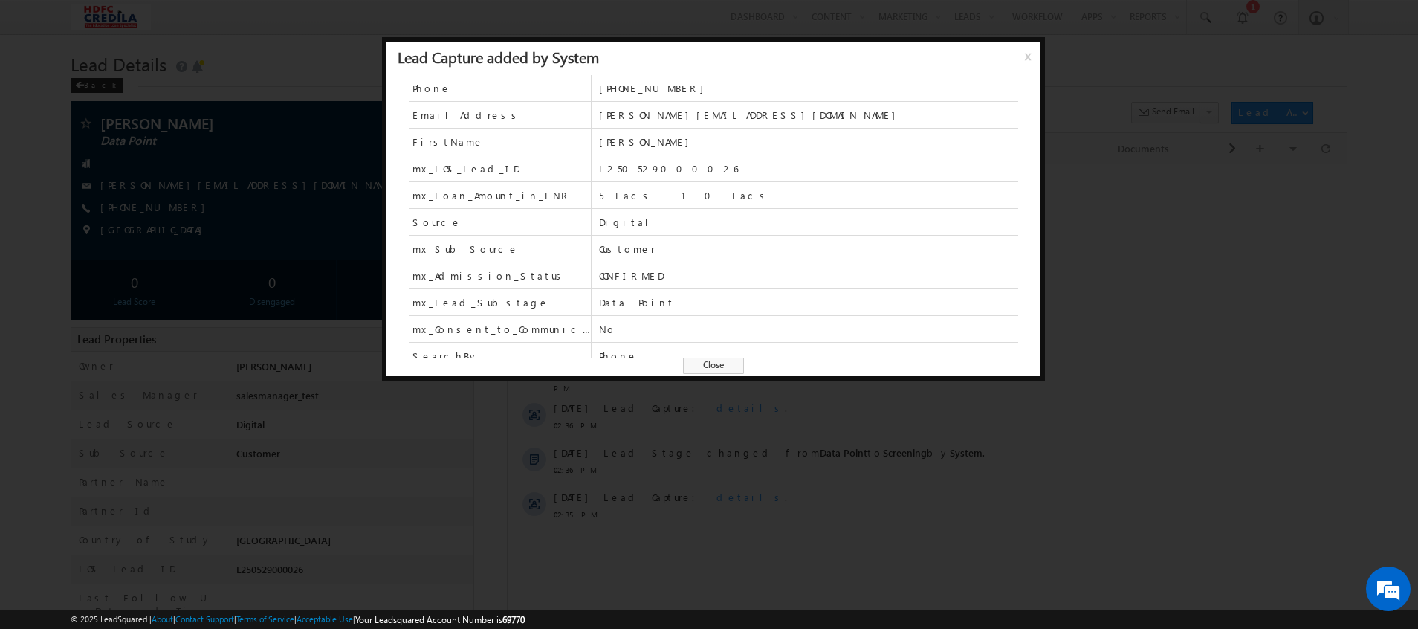
click at [1021, 62] on div "Lead Capture added by System x" at bounding box center [714, 58] width 654 height 33
click at [1029, 59] on span "x" at bounding box center [1031, 61] width 12 height 27
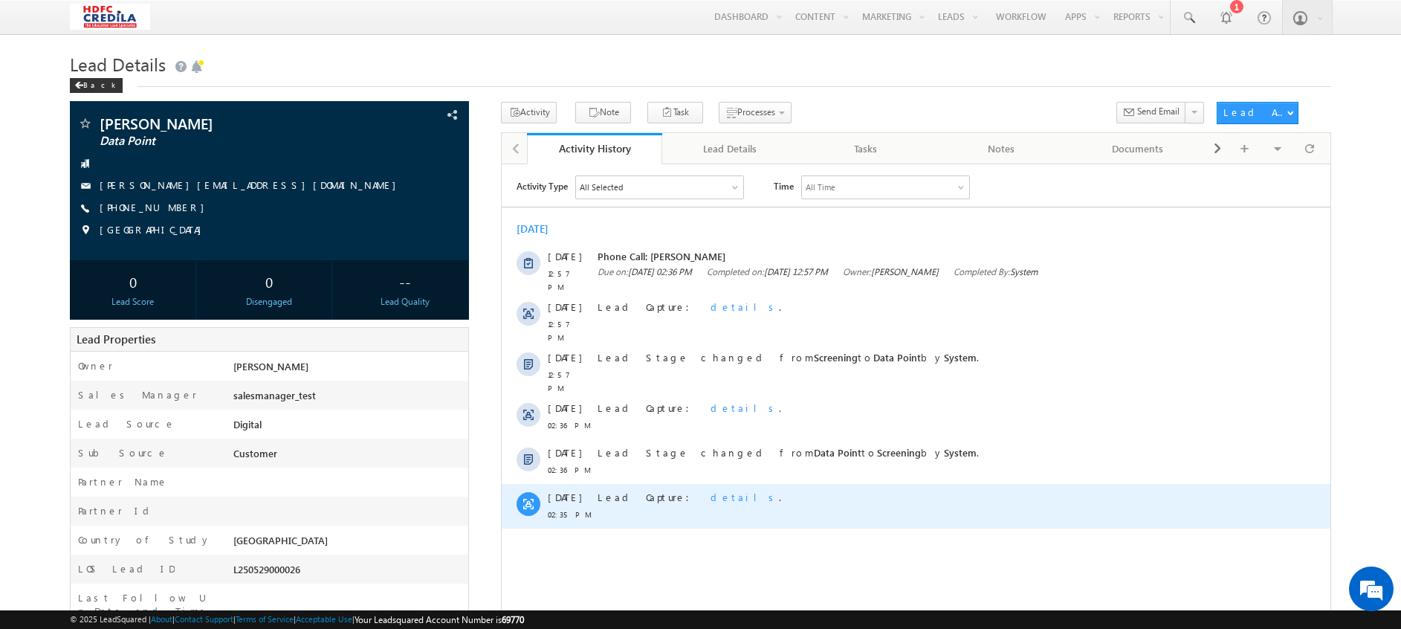
click at [711, 490] on span "details" at bounding box center [745, 496] width 68 height 13
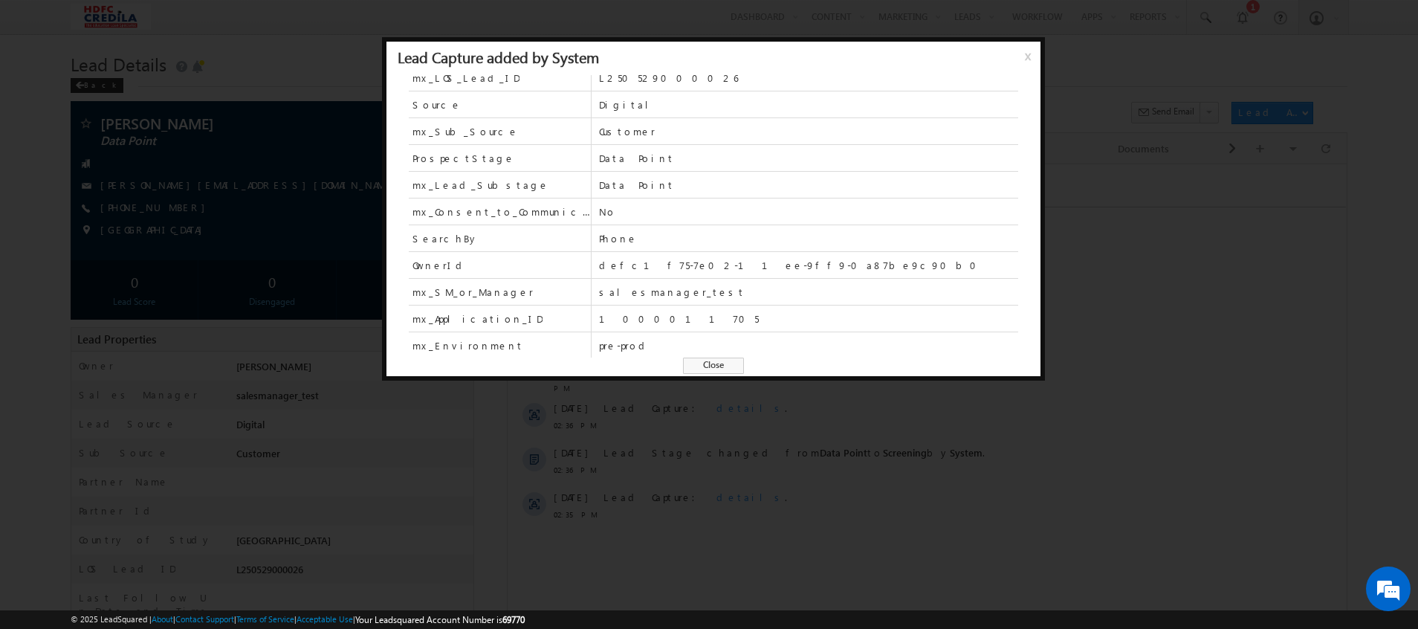
scroll to position [91, 0]
click at [1026, 60] on span "x" at bounding box center [1031, 61] width 12 height 27
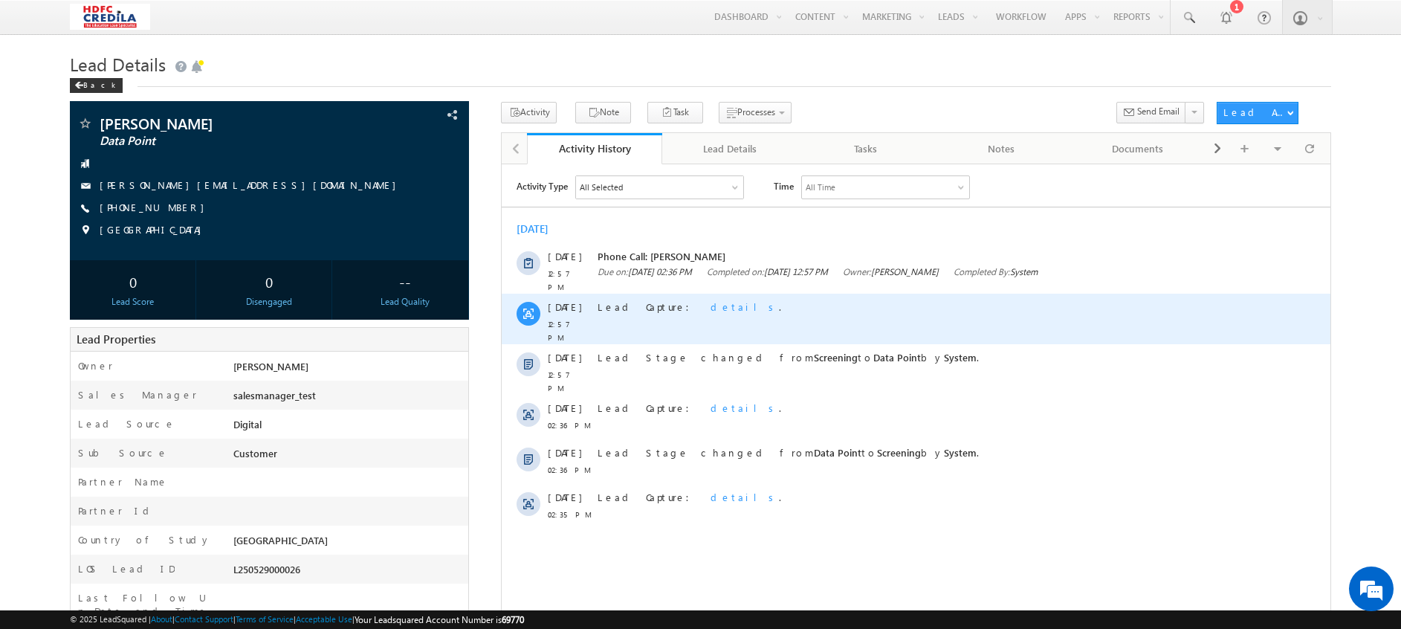
click at [711, 300] on span "details" at bounding box center [745, 306] width 68 height 13
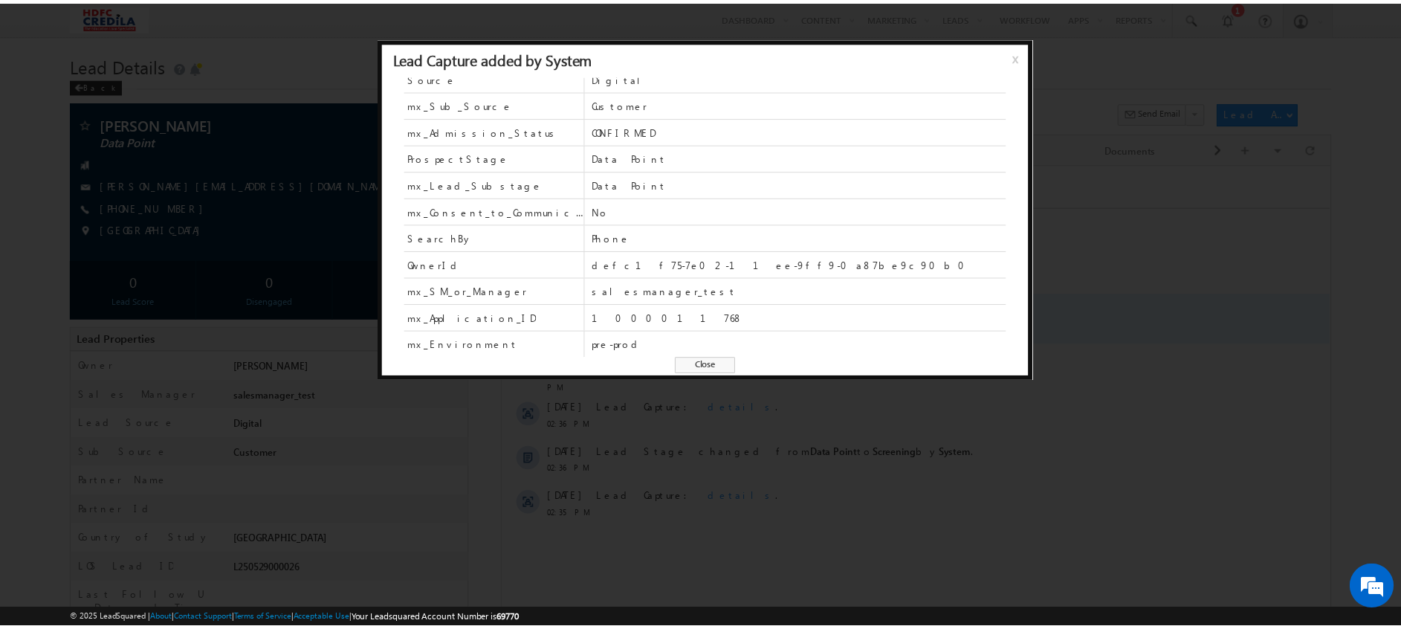
scroll to position [0, 0]
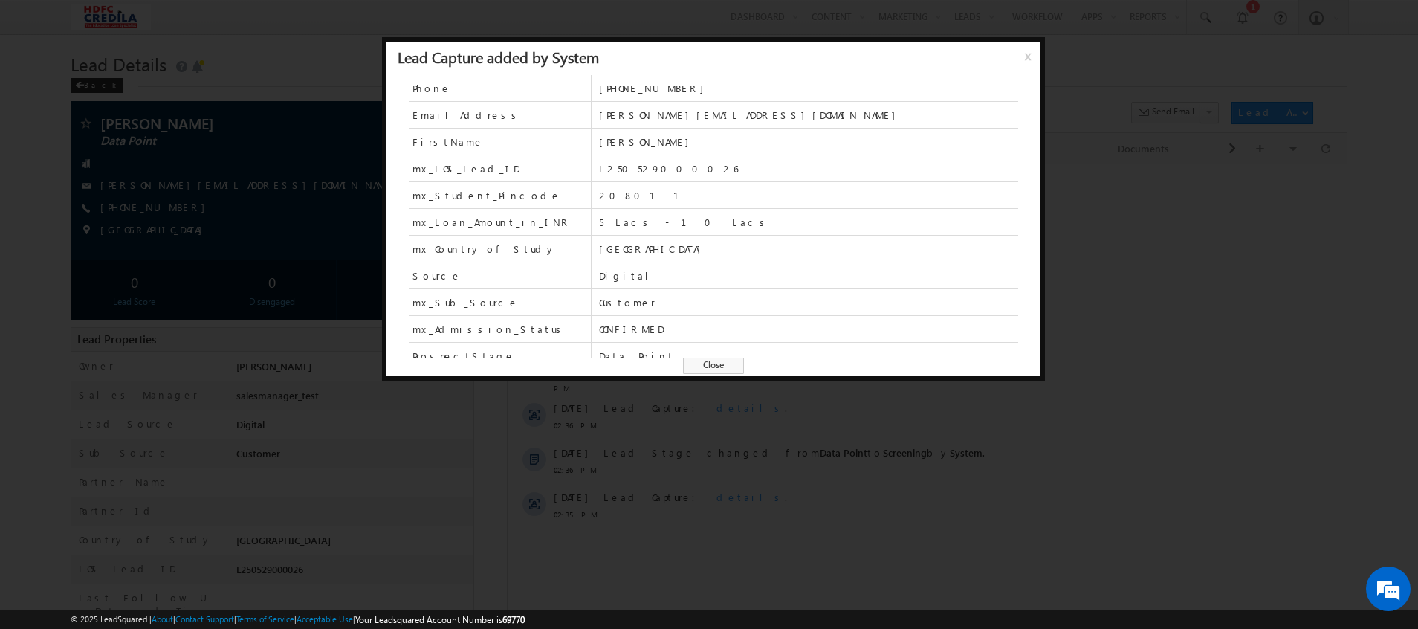
click at [1028, 56] on span "x" at bounding box center [1031, 61] width 12 height 27
